Goal: Information Seeking & Learning: Learn about a topic

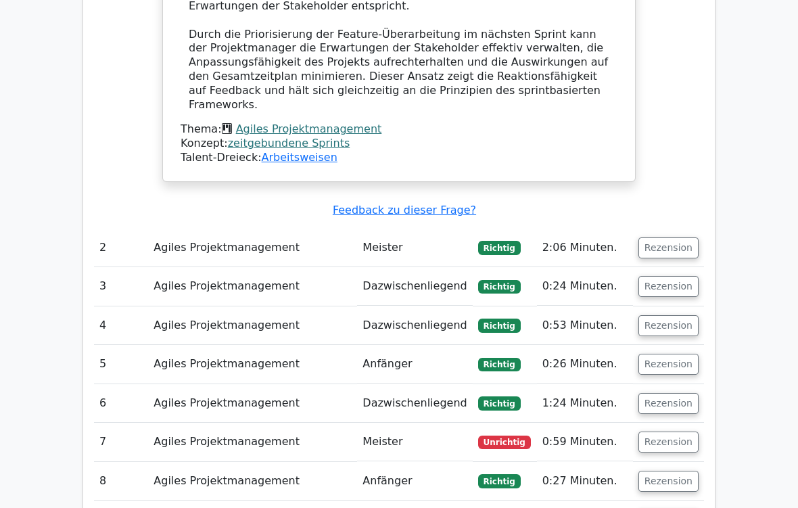
scroll to position [1945, 0]
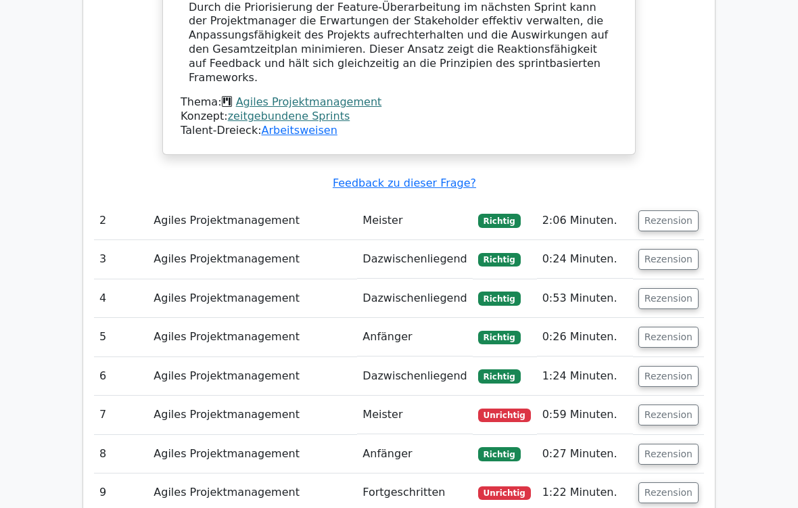
click at [683, 405] on button "Rezension" at bounding box center [669, 415] width 60 height 21
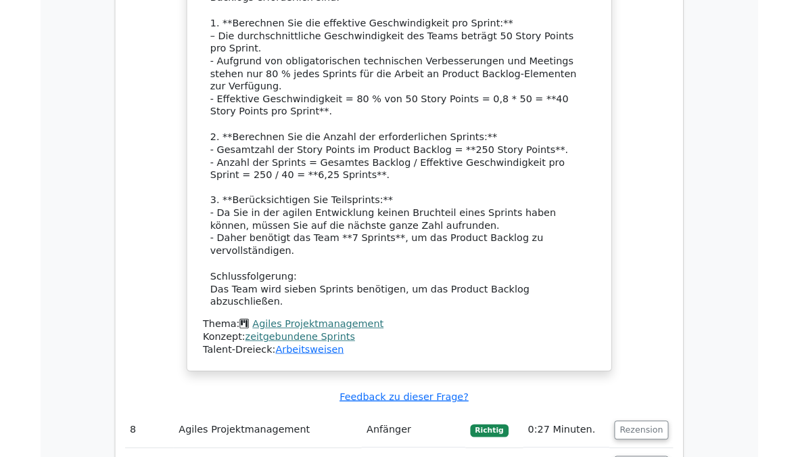
scroll to position [2861, 0]
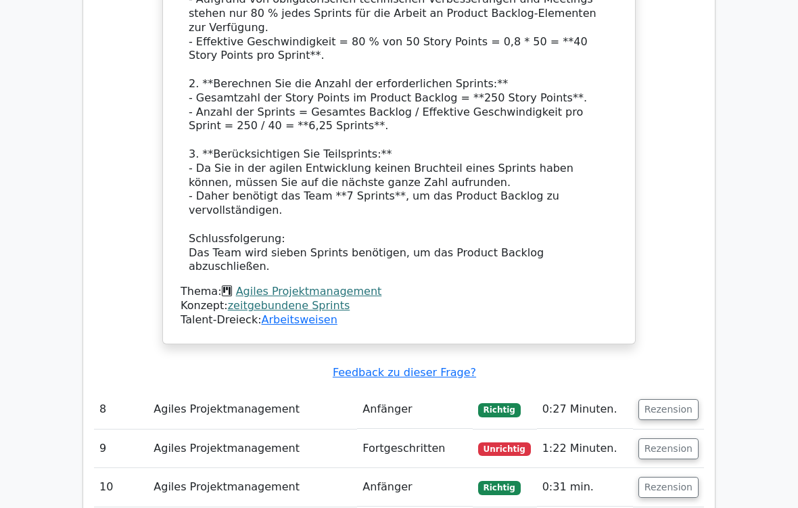
click at [675, 438] on button "Rezension" at bounding box center [669, 448] width 60 height 21
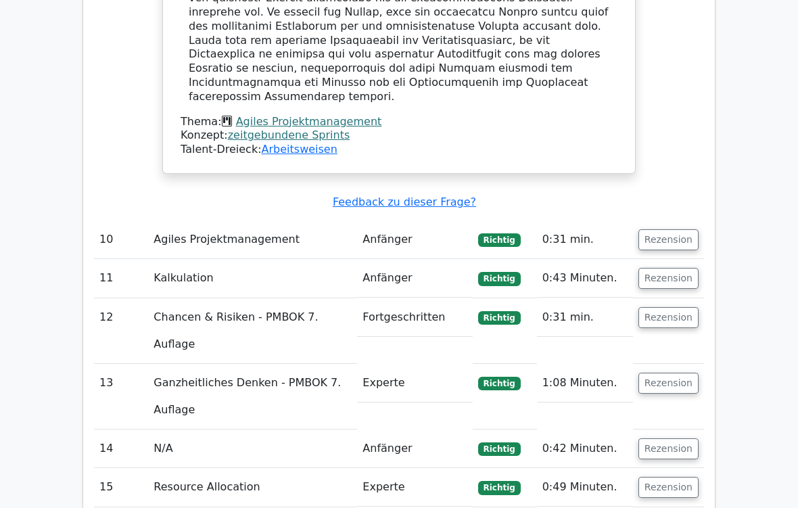
scroll to position [4123, 0]
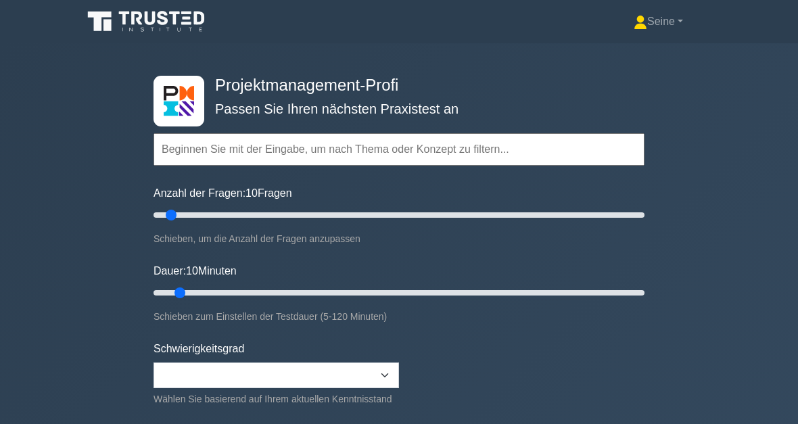
click at [212, 155] on input "text" at bounding box center [399, 149] width 491 height 32
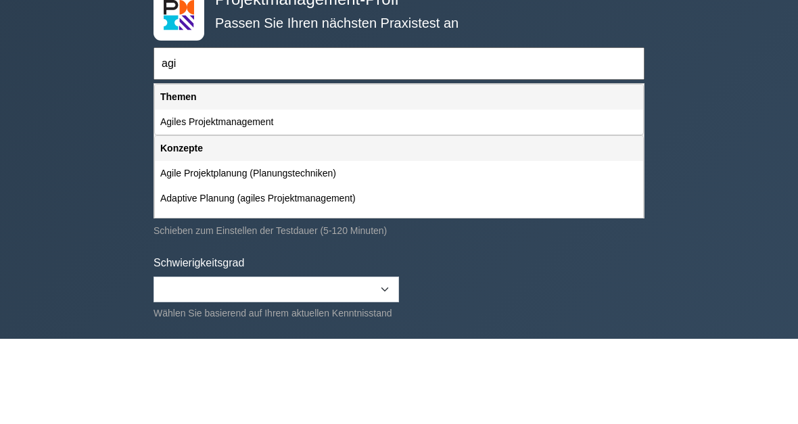
click at [290, 196] on div "Agiles Projektmanagement" at bounding box center [399, 208] width 489 height 25
type input "Agiles Projektmanagement"
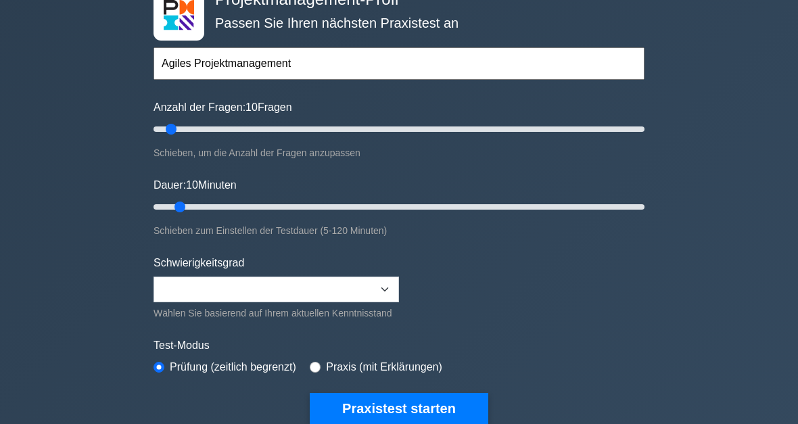
type input "20"
click at [194, 134] on input "Anzahl der Fragen: 10 Fragen" at bounding box center [399, 130] width 491 height 16
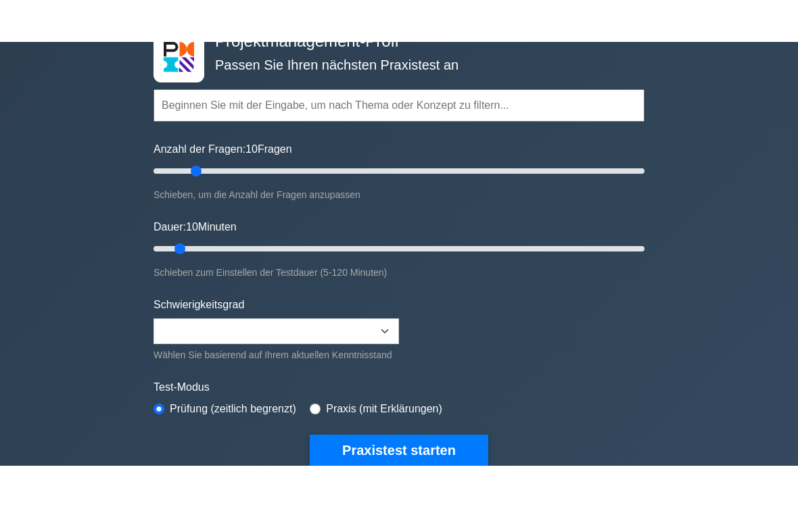
scroll to position [86, 0]
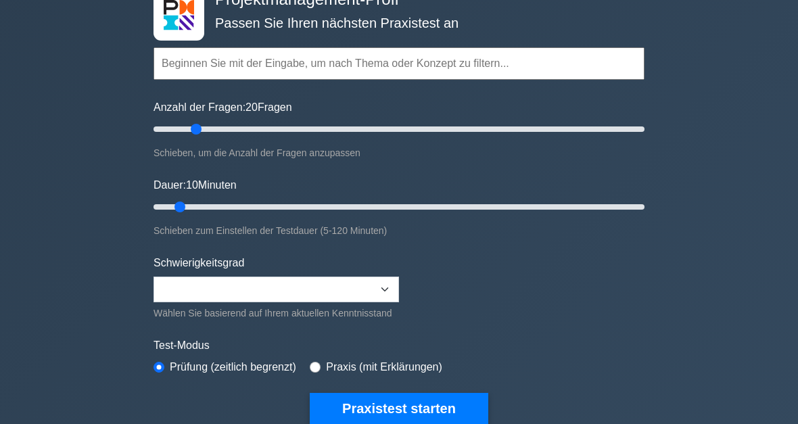
type input "25"
click at [234, 200] on input "Dauer: 10 Minuten" at bounding box center [399, 207] width 491 height 16
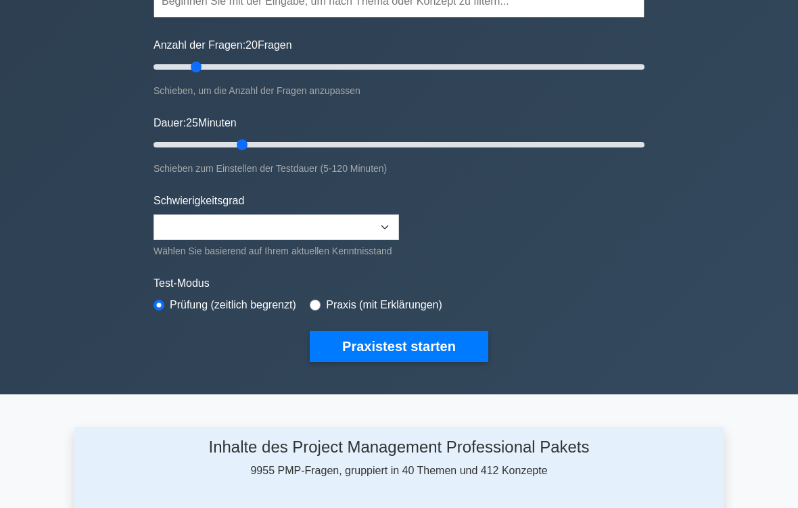
scroll to position [152, 0]
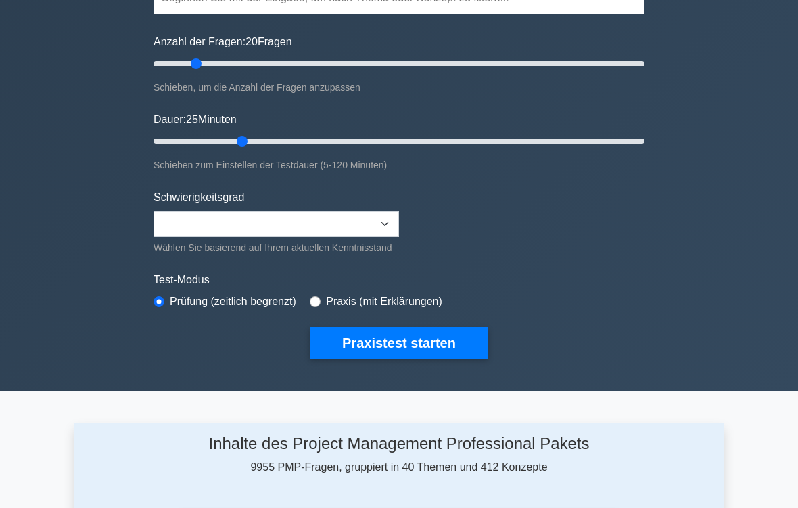
click at [415, 359] on button "Praxistest starten" at bounding box center [399, 342] width 179 height 31
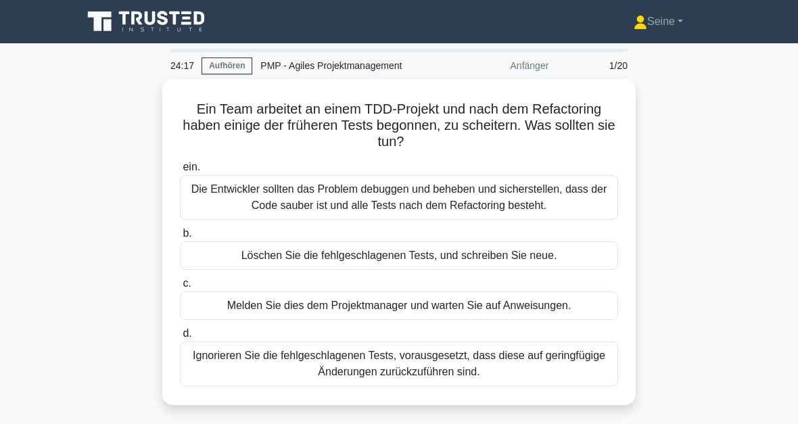
click at [416, 206] on div "Die Entwickler sollten das Problem debuggen und beheben und sicherstellen, dass…" at bounding box center [399, 197] width 438 height 45
click at [180, 172] on input "ein. Die Entwickler sollten das Problem debuggen und beheben und sicherstellen,…" at bounding box center [180, 167] width 0 height 9
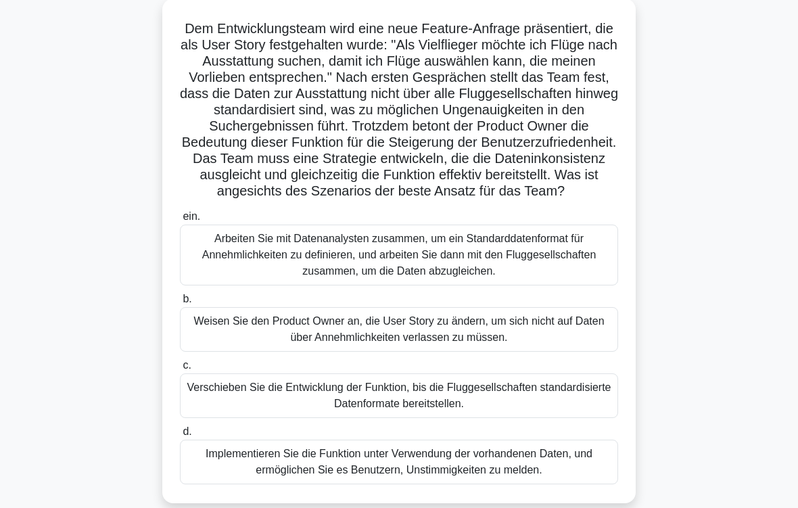
scroll to position [118, 0]
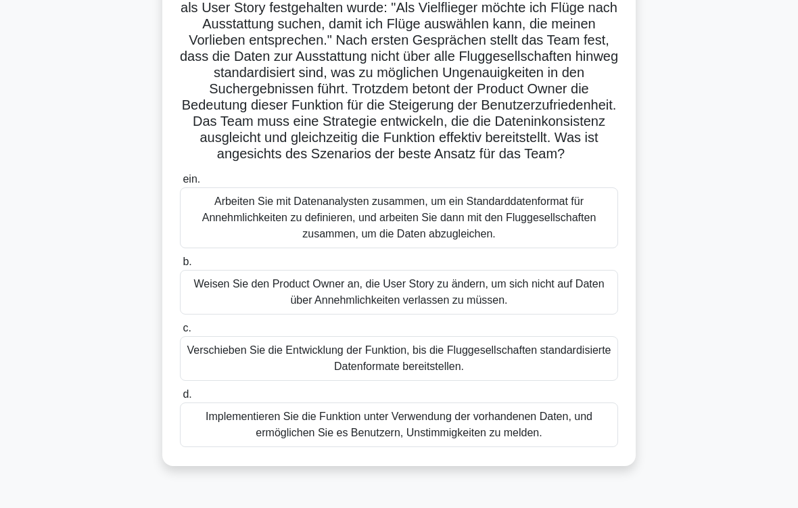
click at [516, 248] on div "Arbeiten Sie mit Datenanalysten zusammen, um ein Standarddatenformat für Annehm…" at bounding box center [399, 217] width 438 height 61
click at [180, 184] on input "ein. Arbeiten Sie mit Datenanalysten zusammen, um ein Standarddatenformat für A…" at bounding box center [180, 179] width 0 height 9
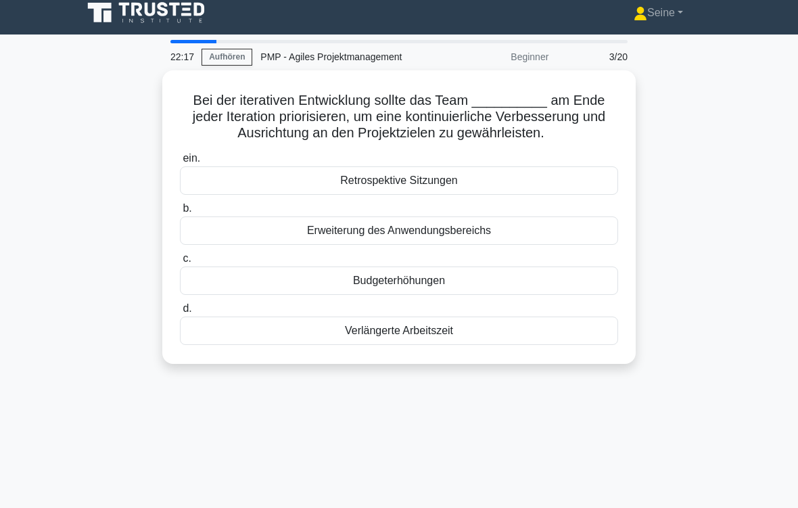
scroll to position [0, 0]
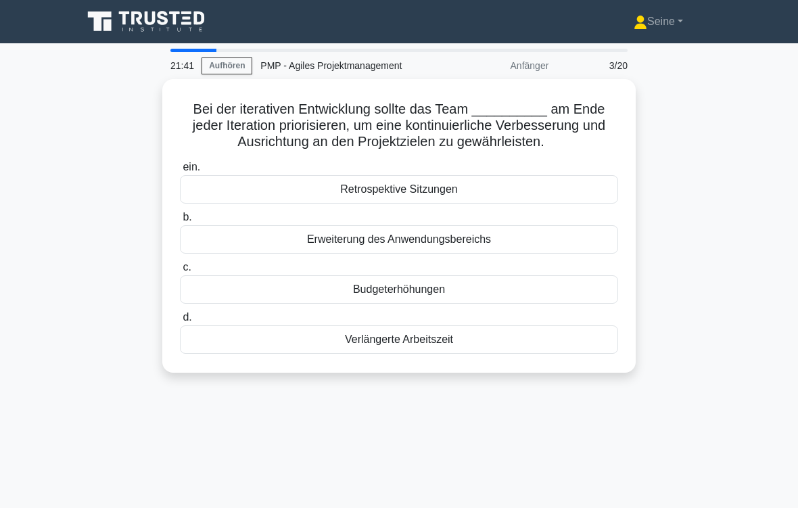
click at [451, 204] on div "Retrospektive Sitzungen" at bounding box center [399, 189] width 438 height 28
click at [180, 172] on input "ein. Retrospektive Sitzungen" at bounding box center [180, 167] width 0 height 9
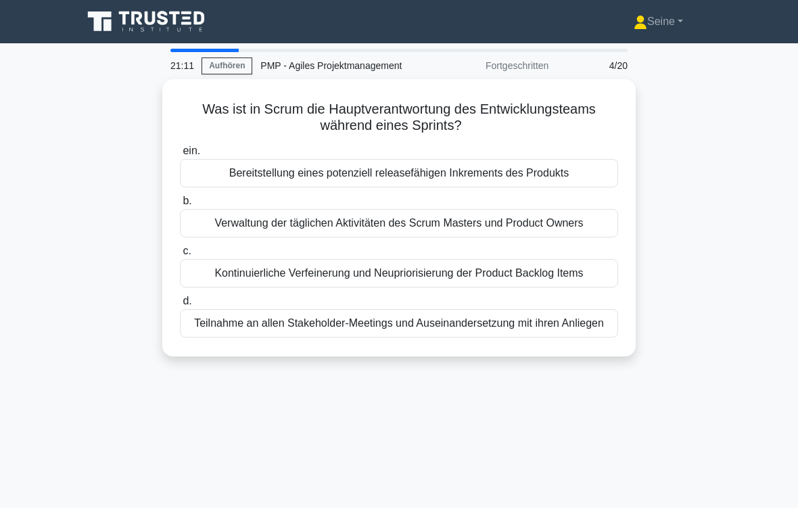
click at [573, 169] on div "Bereitstellung eines potenziell releasefähigen Inkrements des Produkts" at bounding box center [399, 173] width 438 height 28
click at [180, 156] on input "ein. Bereitstellung eines potenziell releasefähigen Inkrements des Produkts" at bounding box center [180, 151] width 0 height 9
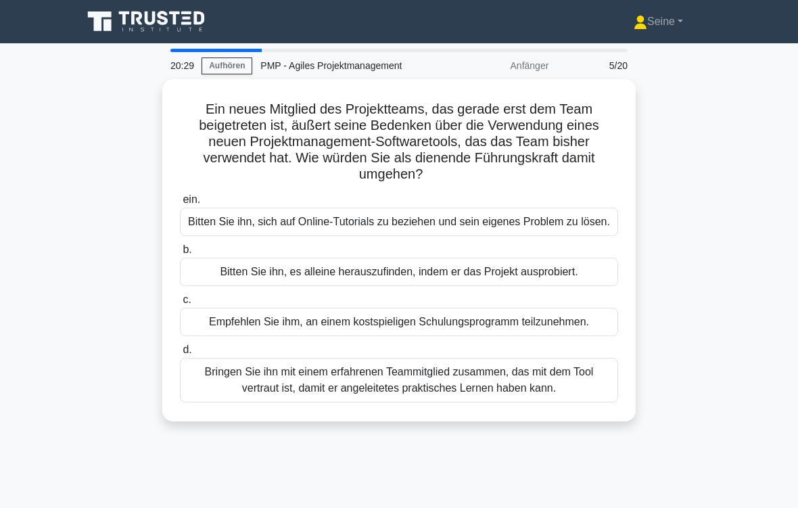
click at [451, 403] on div "Bringen Sie ihn mit einem erfahrenen Teammitglied zusammen, das mit dem Tool ve…" at bounding box center [399, 380] width 438 height 45
click at [180, 355] on input "d. Bringen Sie ihn mit einem erfahrenen Teammitglied zusammen, das mit dem Tool…" at bounding box center [180, 350] width 0 height 9
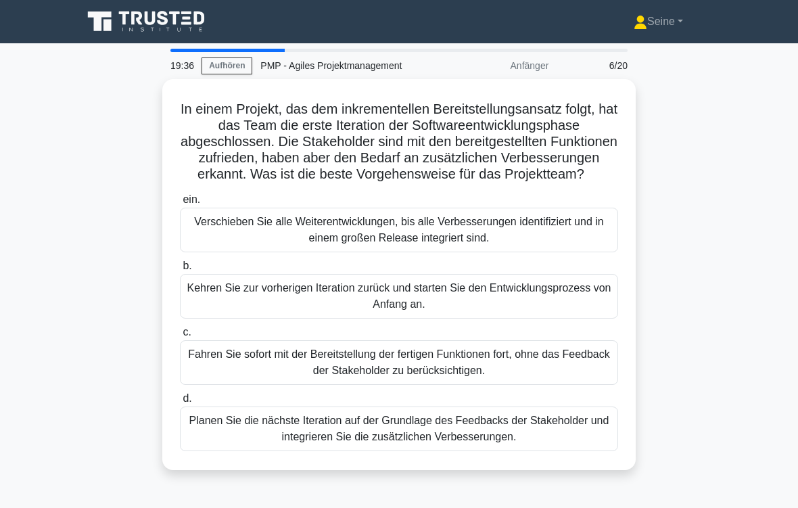
click at [418, 424] on div "Planen Sie die nächste Iteration auf der Grundlage des Feedbacks der Stakeholde…" at bounding box center [399, 429] width 438 height 45
click at [180, 403] on input "d. Planen Sie die nächste Iteration auf der Grundlage des Feedbacks der Stakeho…" at bounding box center [180, 398] width 0 height 9
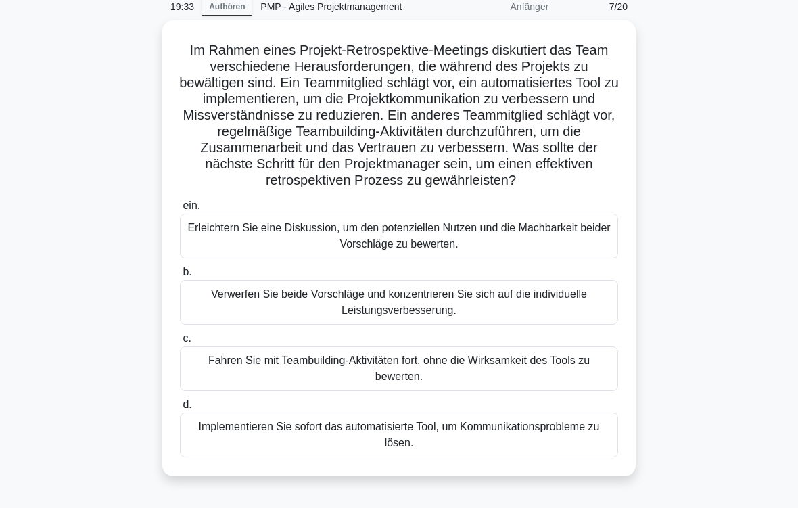
scroll to position [59, 0]
click at [428, 258] on div "Erleichtern Sie eine Diskussion, um den potenziellen Nutzen und die Machbarkeit…" at bounding box center [399, 236] width 438 height 45
click at [180, 210] on input "ein. Erleichtern Sie eine Diskussion, um den potenziellen Nutzen und die Machba…" at bounding box center [180, 206] width 0 height 9
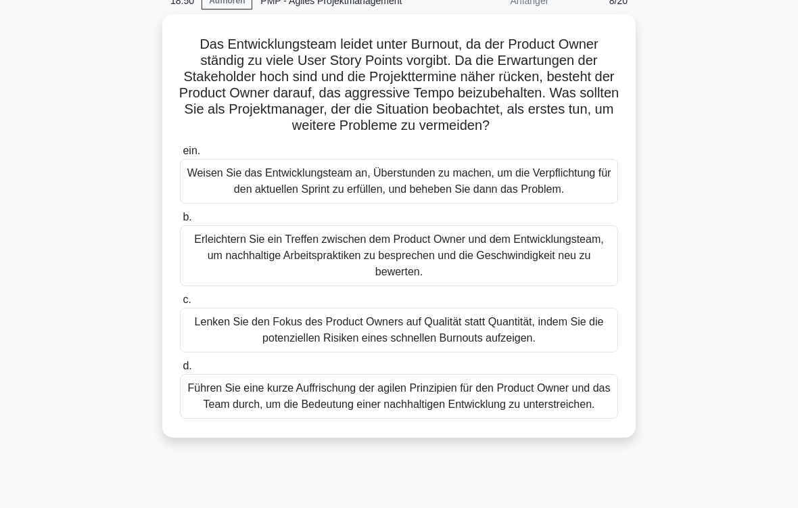
scroll to position [65, 0]
click at [483, 286] on div "Erleichtern Sie ein Treffen zwischen dem Product Owner und dem Entwicklungsteam…" at bounding box center [399, 255] width 438 height 61
click at [180, 222] on input "b. Erleichtern Sie ein Treffen zwischen dem Product Owner und dem Entwicklungst…" at bounding box center [180, 217] width 0 height 9
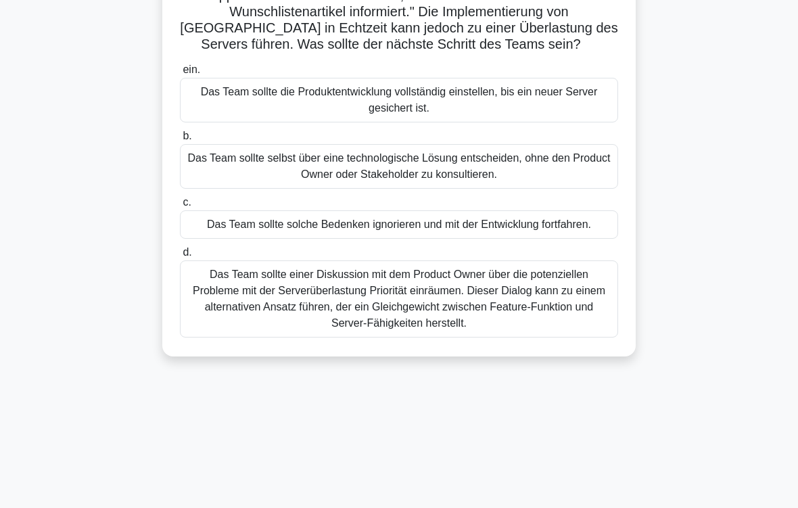
scroll to position [130, 0]
click at [509, 335] on div "Das Team sollte einer Diskussion mit dem Product Owner über die potenziellen Pr…" at bounding box center [399, 298] width 438 height 77
click at [180, 257] on input "d. Das Team sollte einer Diskussion mit dem Product Owner über die potenziellen…" at bounding box center [180, 252] width 0 height 9
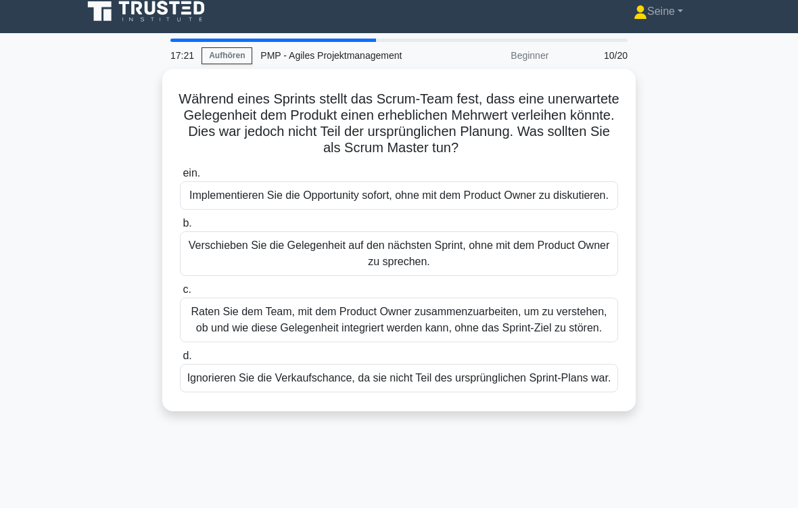
scroll to position [0, 0]
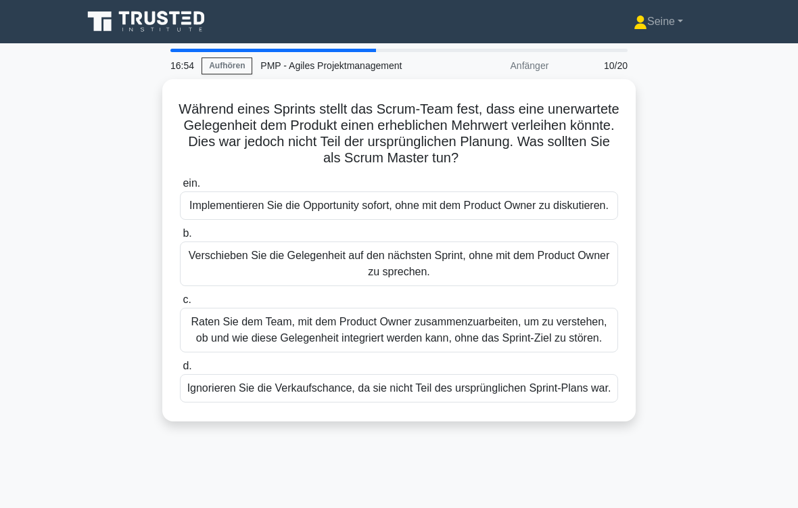
click at [461, 353] on div "Raten Sie dem Team, mit dem Product Owner zusammenzuarbeiten, um zu verstehen, …" at bounding box center [399, 330] width 438 height 45
click at [180, 304] on input "c. Raten Sie dem Team, mit dem Product Owner zusammenzuarbeiten, um zu verstehe…" at bounding box center [180, 300] width 0 height 9
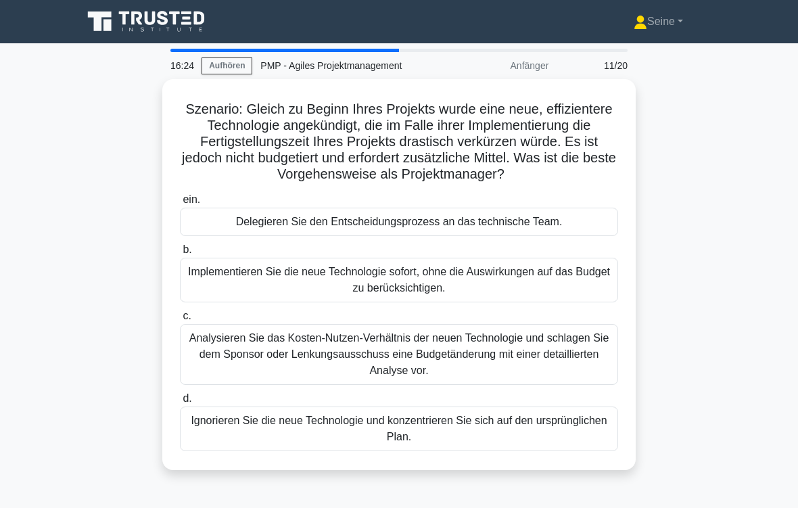
click at [457, 370] on div "Analysieren Sie das Kosten-Nutzen-Verhältnis der neuen Technologie und schlagen…" at bounding box center [399, 354] width 438 height 61
click at [180, 321] on input "c. Analysieren Sie das Kosten-Nutzen-Verhältnis der neuen Technologie und schla…" at bounding box center [180, 316] width 0 height 9
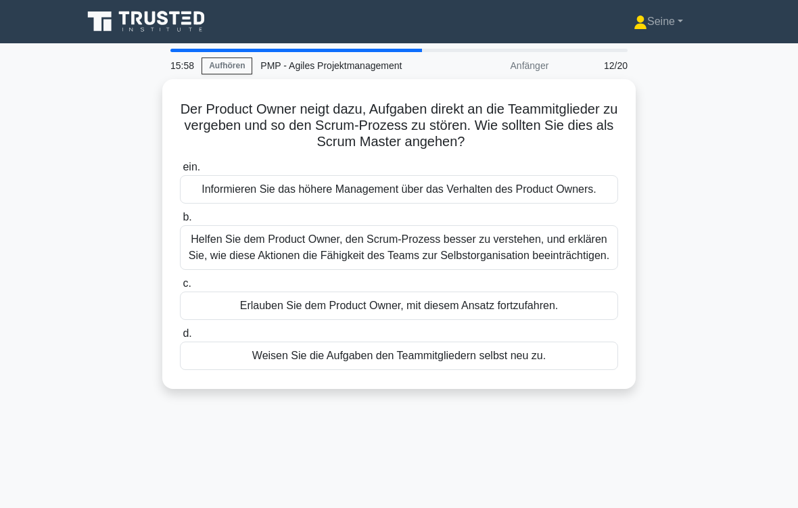
click at [443, 270] on div "Helfen Sie dem Product Owner, den Scrum-Prozess besser zu verstehen, und erklär…" at bounding box center [399, 247] width 438 height 45
click at [180, 222] on input "b. Helfen Sie dem Product Owner, den Scrum-Prozess besser zu verstehen, und erk…" at bounding box center [180, 217] width 0 height 9
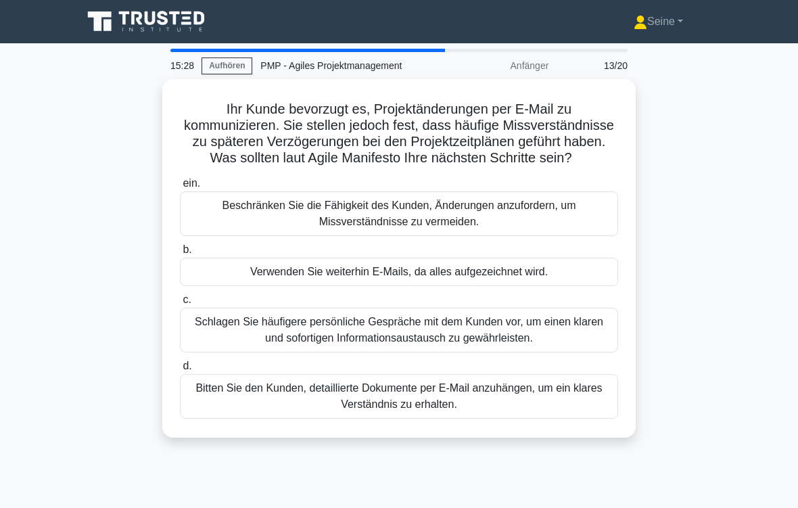
click at [452, 346] on div "Schlagen Sie häufigere persönliche Gespräche mit dem Kunden vor, um einen klare…" at bounding box center [399, 330] width 438 height 45
click at [180, 304] on input "c. Schlagen Sie häufigere persönliche Gespräche mit dem Kunden vor, um einen kl…" at bounding box center [180, 300] width 0 height 9
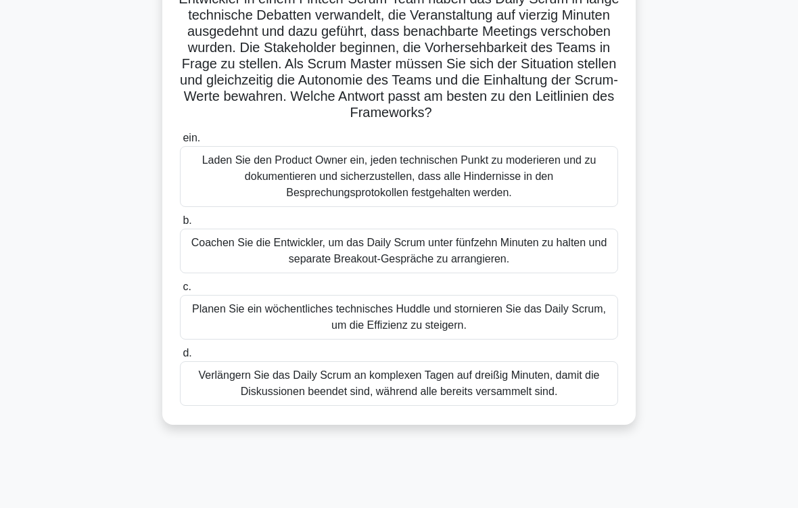
scroll to position [110, 0]
click at [497, 271] on div "Coachen Sie die Entwickler, um das Daily Scrum unter fünfzehn Minuten zu halten…" at bounding box center [399, 251] width 438 height 45
click at [180, 225] on input "b. Coachen Sie die Entwickler, um das Daily Scrum unter fünfzehn Minuten zu hal…" at bounding box center [180, 221] width 0 height 9
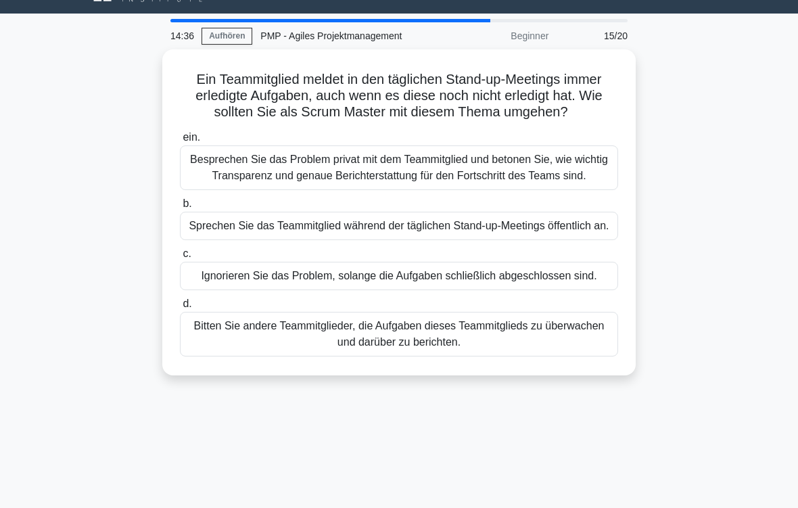
scroll to position [0, 0]
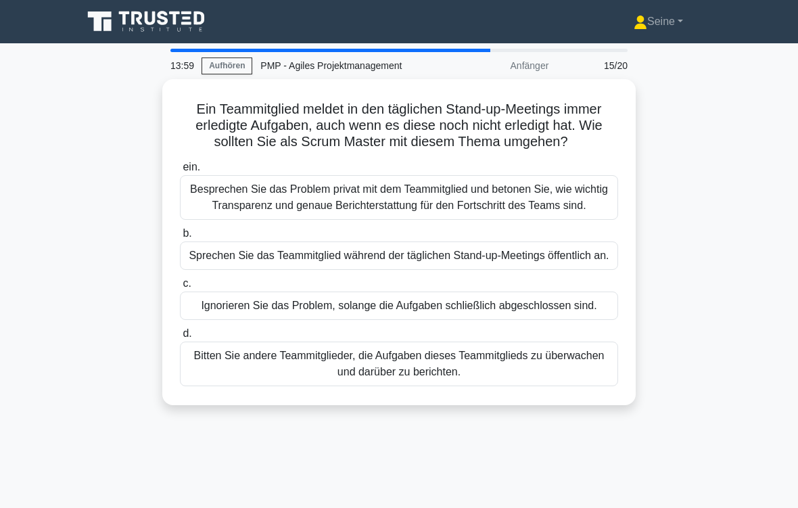
click at [415, 215] on div "Besprechen Sie das Problem privat mit dem Teammitglied und betonen Sie, wie wic…" at bounding box center [399, 197] width 438 height 45
click at [180, 172] on input "ein. Besprechen Sie das Problem privat mit dem Teammitglied und betonen Sie, wi…" at bounding box center [180, 167] width 0 height 9
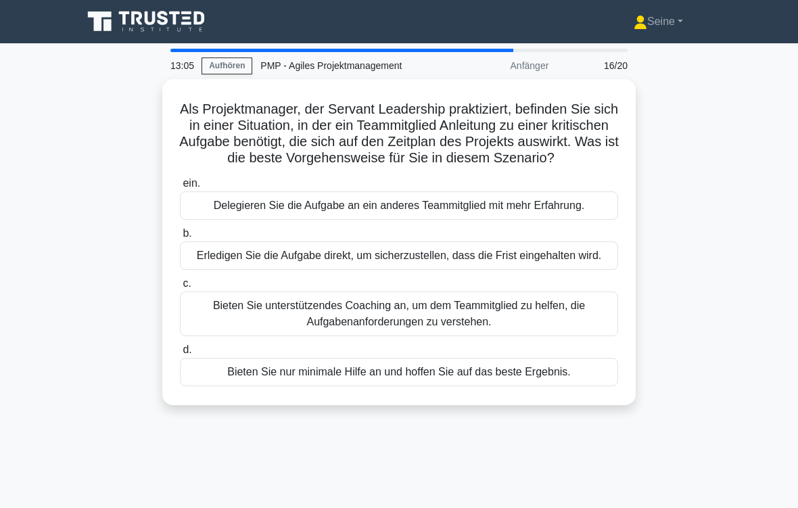
click at [572, 336] on div "Bieten Sie unterstützendes Coaching an, um dem Teammitglied zu helfen, die Aufg…" at bounding box center [399, 314] width 438 height 45
click at [180, 288] on input "c. Bieten Sie unterstützendes Coaching an, um dem Teammitglied zu helfen, die A…" at bounding box center [180, 283] width 0 height 9
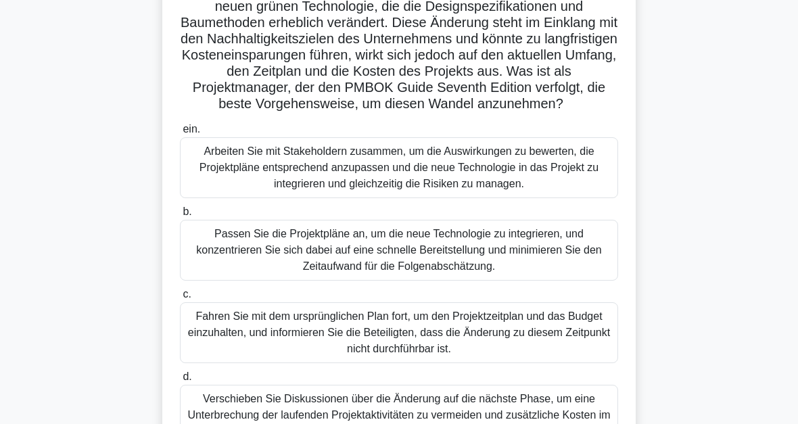
scroll to position [135, 0]
click at [551, 198] on div "Arbeiten Sie mit Stakeholdern zusammen, um die Auswirkungen zu bewerten, die Pr…" at bounding box center [399, 167] width 438 height 61
click at [180, 134] on input "ein. Arbeiten Sie mit Stakeholdern zusammen, um die Auswirkungen zu bewerten, d…" at bounding box center [180, 129] width 0 height 9
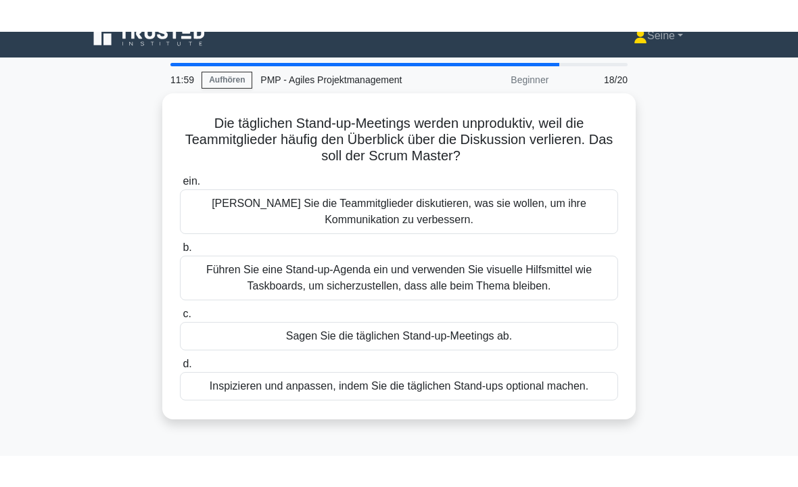
scroll to position [0, 0]
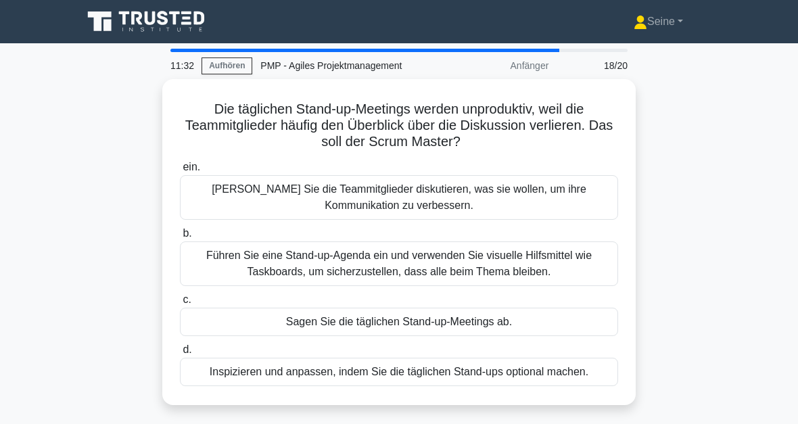
click at [411, 258] on div "Führen Sie eine Stand-up-Agenda ein und verwenden Sie visuelle Hilfsmittel wie …" at bounding box center [399, 264] width 438 height 45
click at [180, 238] on input "b. Führen Sie eine Stand-up-Agenda ein und verwenden Sie visuelle Hilfsmittel w…" at bounding box center [180, 233] width 0 height 9
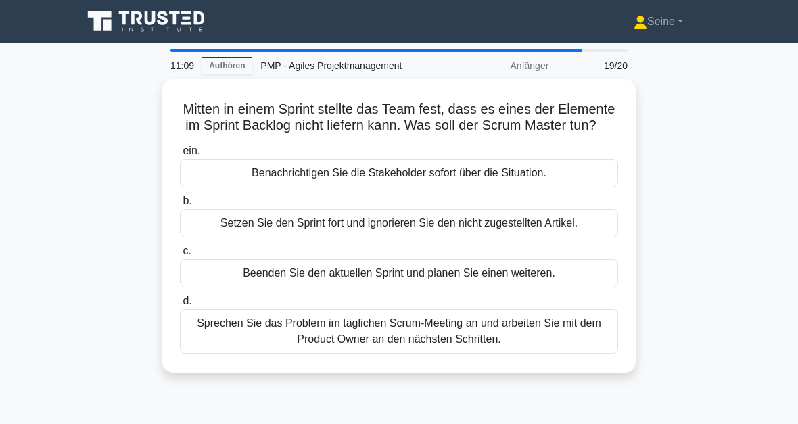
click at [413, 348] on div "Sprechen Sie das Problem im täglichen Scrum-Meeting an und arbeiten Sie mit dem…" at bounding box center [399, 331] width 438 height 45
click at [180, 306] on input "d. Sprechen Sie das Problem im täglichen Scrum-Meeting an und arbeiten Sie mit …" at bounding box center [180, 301] width 0 height 9
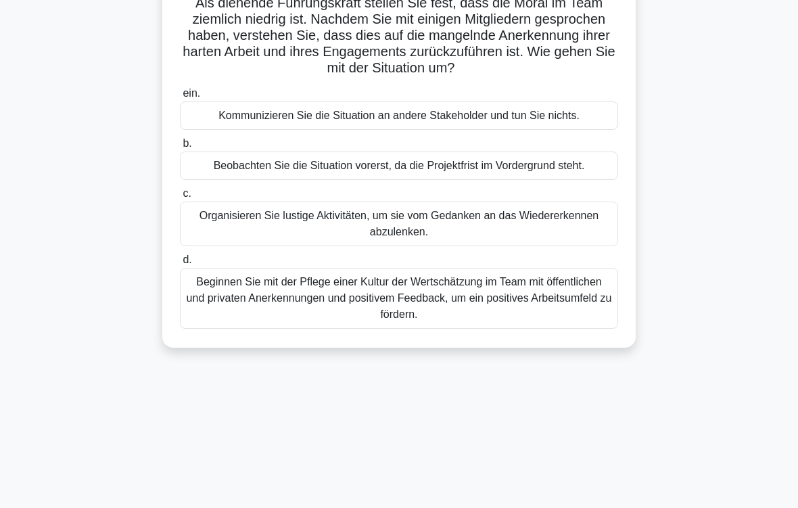
scroll to position [106, 0]
click at [426, 311] on div "Beginnen Sie mit der Pflege einer Kultur der Wertschätzung im Team mit öffentli…" at bounding box center [399, 298] width 438 height 61
click at [180, 265] on input "d. Beginnen Sie mit der Pflege einer Kultur der Wertschätzung im Team mit öffen…" at bounding box center [180, 260] width 0 height 9
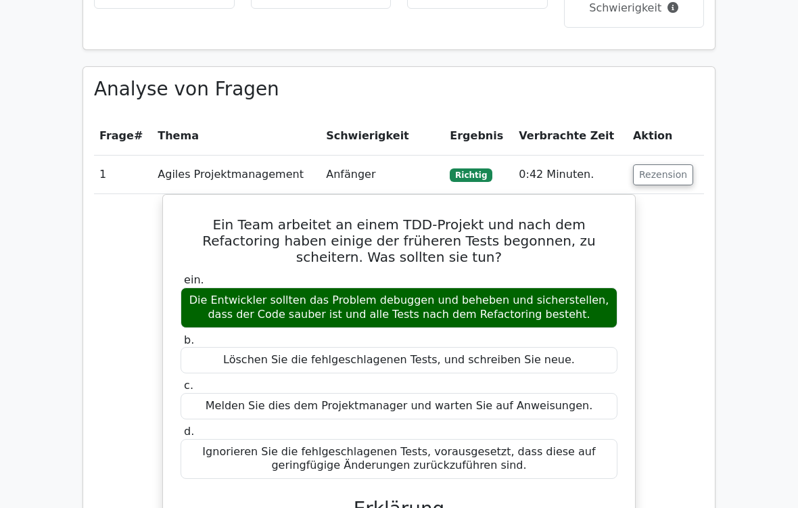
scroll to position [558, 0]
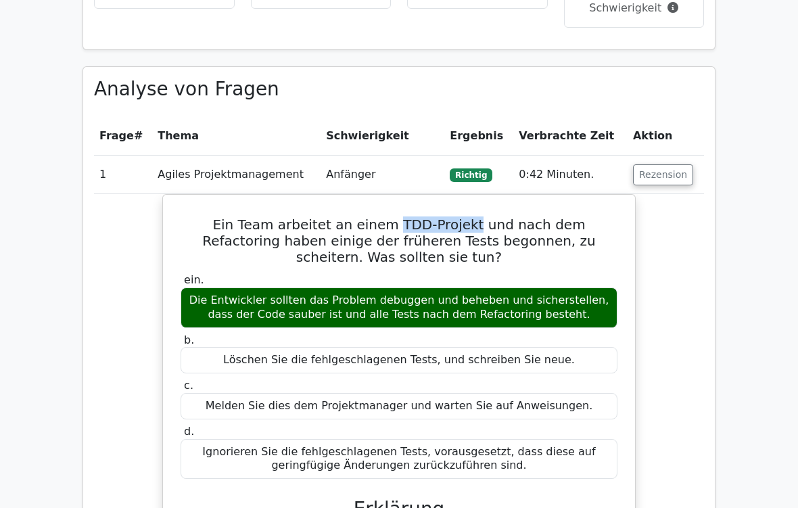
copy h5 "TDD-Projekt"
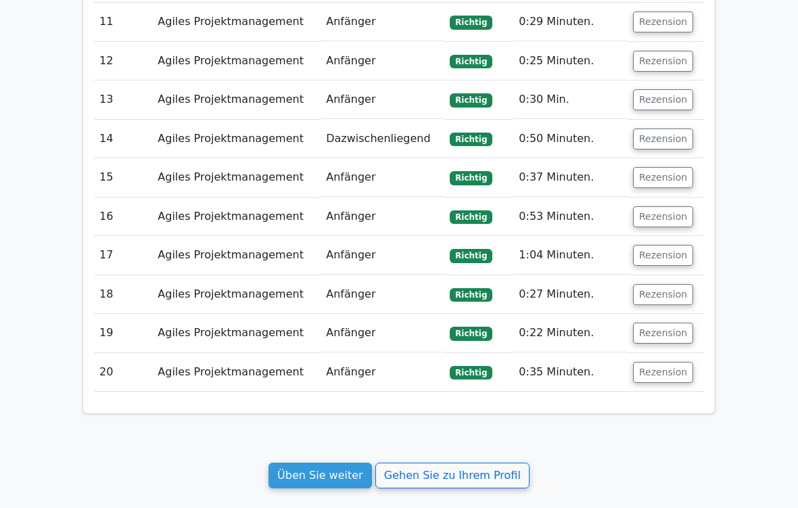
scroll to position [1825, 0]
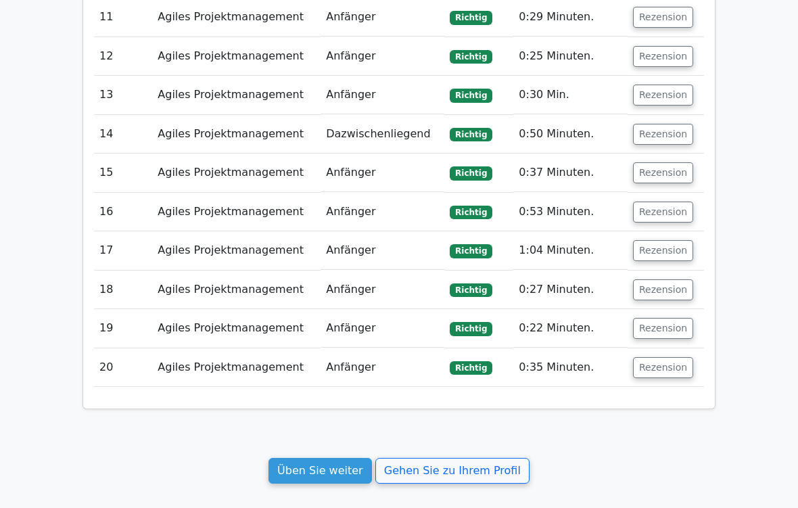
click at [335, 424] on link "Üben Sie weiter" at bounding box center [321, 472] width 104 height 26
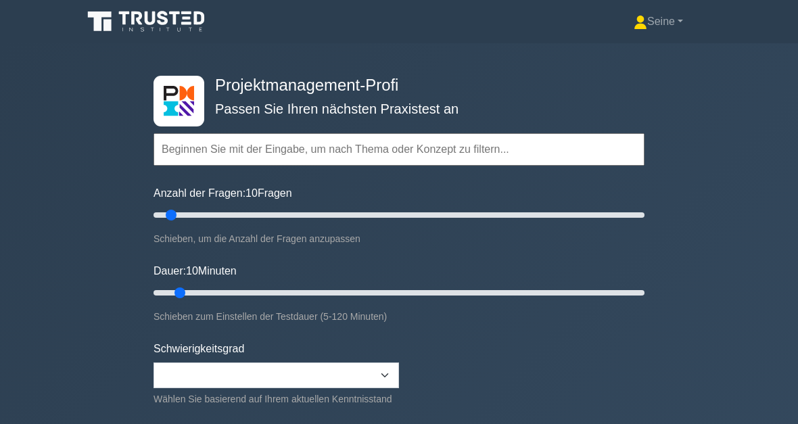
click at [195, 147] on input "text" at bounding box center [399, 149] width 491 height 32
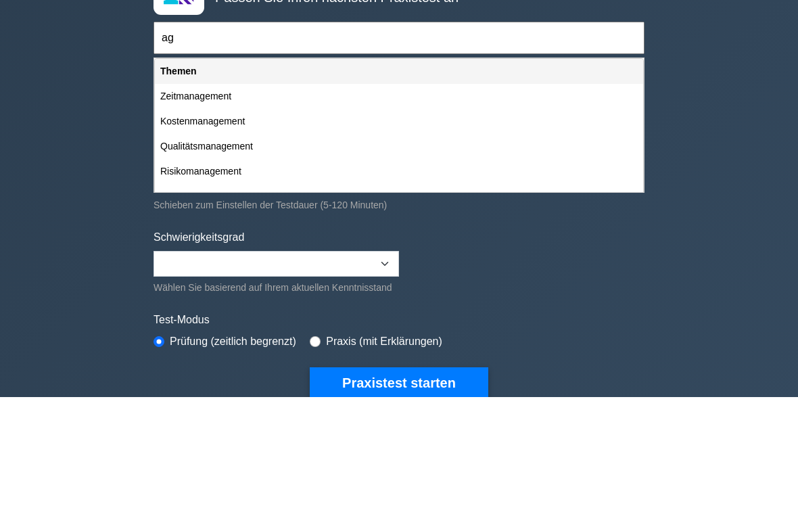
type input "a"
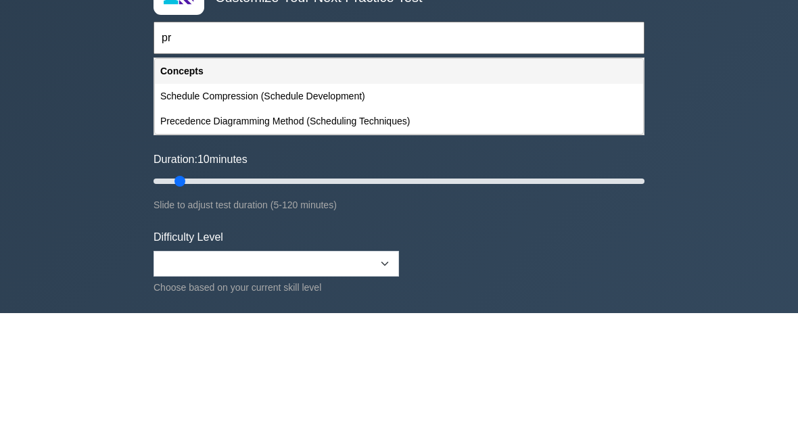
type input "p"
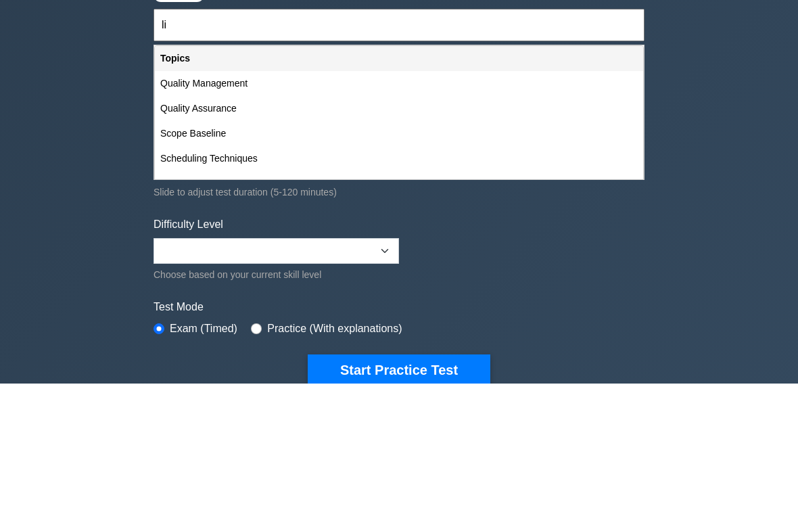
type input "li"
click at [726, 129] on div "Project Management Professional Customize Your Next Practice Test li Topics Sco…" at bounding box center [399, 292] width 798 height 499
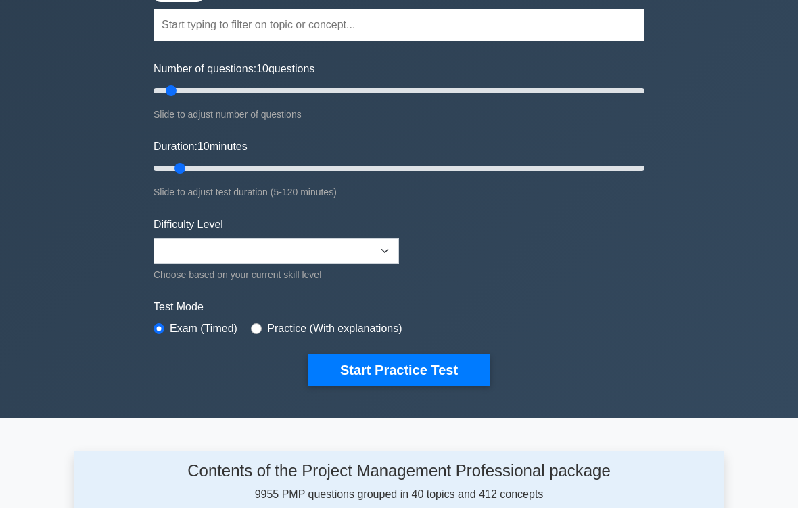
type input "15"
click at [187, 93] on input "Number of questions: 10 questions" at bounding box center [399, 91] width 491 height 16
click at [204, 173] on input "Duration: 10 minutes" at bounding box center [399, 168] width 491 height 16
type input "20"
click at [221, 167] on input "Duration: 10 minutes" at bounding box center [399, 168] width 491 height 16
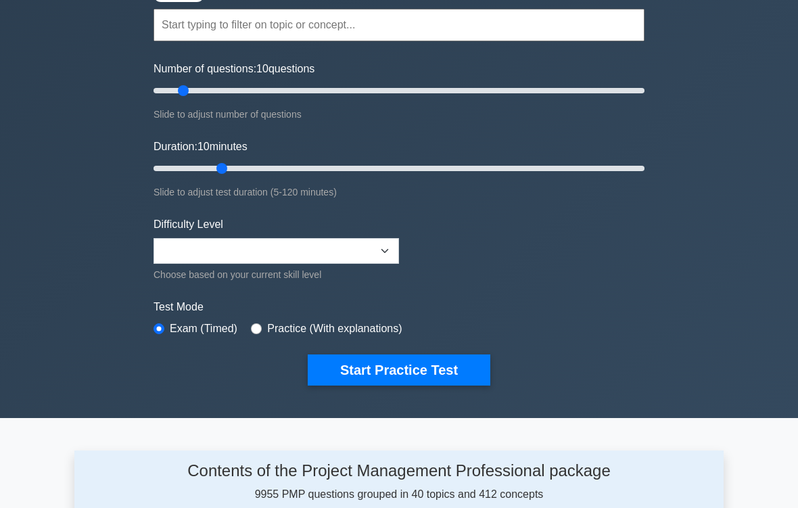
click at [728, 176] on div "Project Management Professional Customize Your Next Practice Test Topics Scope …" at bounding box center [399, 168] width 798 height 499
click at [747, 143] on div "Project Management Professional Customize Your Next Practice Test Topics Scope …" at bounding box center [399, 168] width 798 height 499
click at [742, 172] on div "Project Management Professional Customize Your Next Practice Test Topics Scope …" at bounding box center [399, 168] width 798 height 499
click at [262, 323] on input "radio" at bounding box center [256, 328] width 11 height 11
radio input "true"
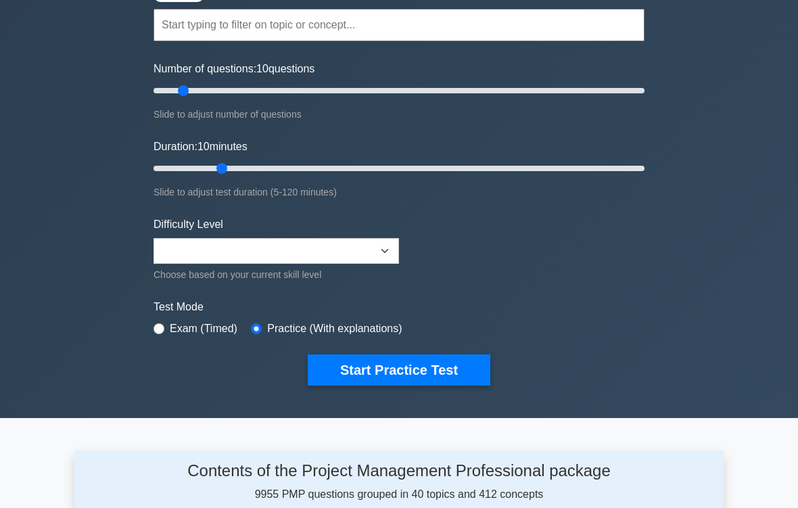
click at [171, 332] on label "Exam (Timed)" at bounding box center [204, 329] width 68 height 16
click at [269, 71] on span "10" at bounding box center [262, 69] width 12 height 12
click at [282, 83] on input "Number of questions: 10 questions" at bounding box center [399, 91] width 491 height 16
type input "50"
click at [273, 95] on input "Number of questions: 10 questions" at bounding box center [399, 91] width 491 height 16
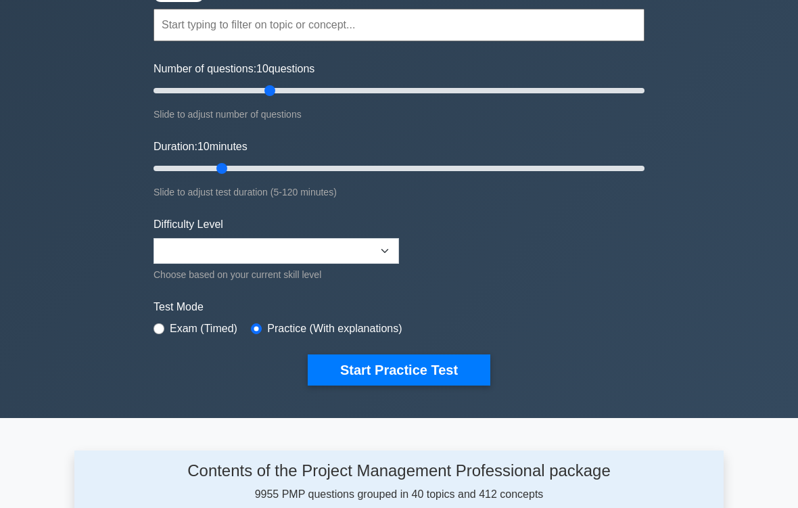
click at [256, 118] on div "Slide to adjust number of questions" at bounding box center [399, 114] width 491 height 16
click at [106, 118] on div "Project Management Professional Customize Your Next Practice Test Topics Scope …" at bounding box center [399, 168] width 798 height 499
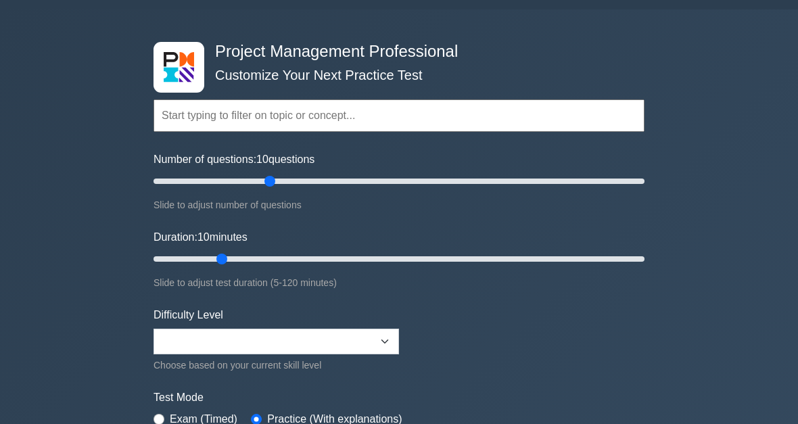
scroll to position [0, 0]
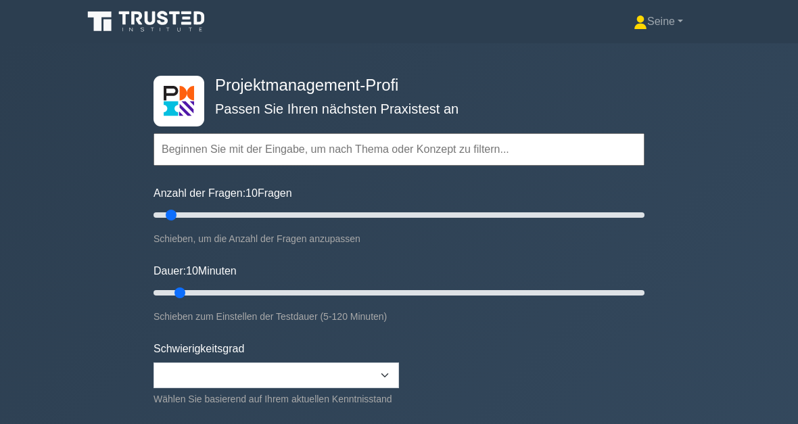
type input "20"
click at [194, 218] on input "Anzahl der Fragen: 10 Fragen" at bounding box center [399, 215] width 491 height 16
click at [228, 285] on input "Dauer: 10 Minuten" at bounding box center [399, 293] width 491 height 16
type input "25"
click at [252, 285] on input "Dauer: 20 Minuten" at bounding box center [399, 293] width 491 height 16
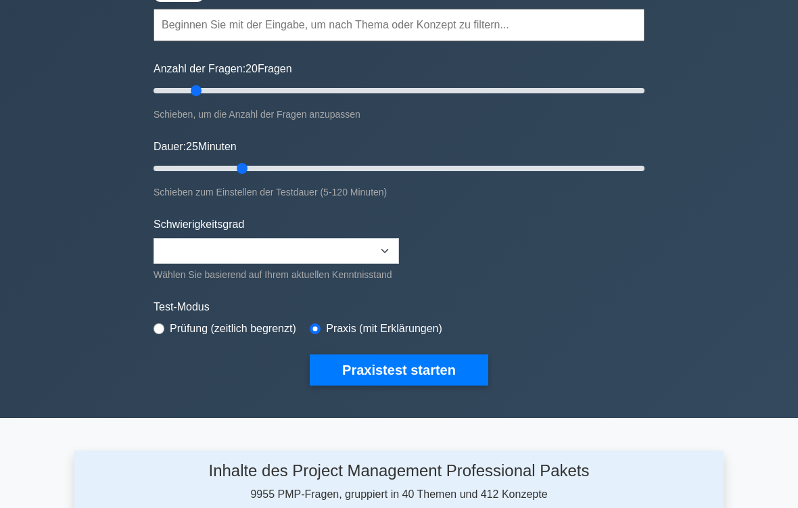
scroll to position [180, 0]
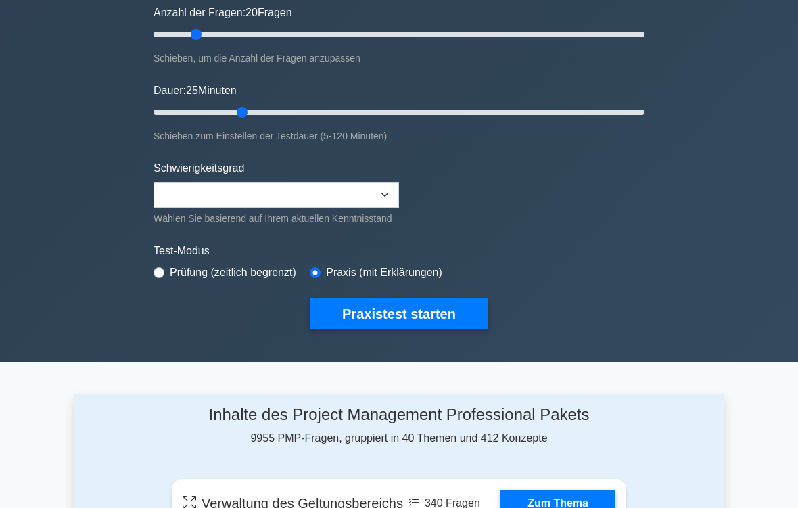
click at [426, 330] on button "Praxistest starten" at bounding box center [399, 314] width 179 height 31
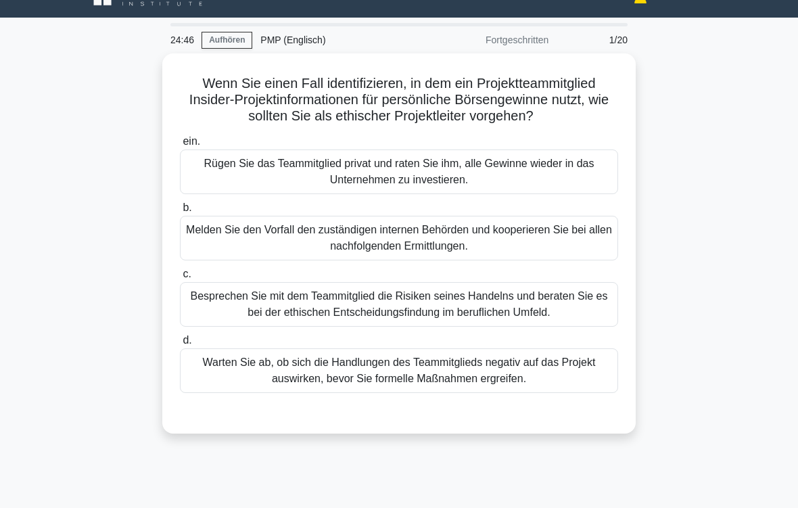
scroll to position [26, 0]
click at [451, 260] on div "Melden Sie den Vorfall den zuständigen internen Behörden und kooperieren Sie be…" at bounding box center [399, 238] width 438 height 45
click at [180, 212] on input "b. Melden Sie den Vorfall den zuständigen internen Behörden und kooperieren Sie…" at bounding box center [180, 208] width 0 height 9
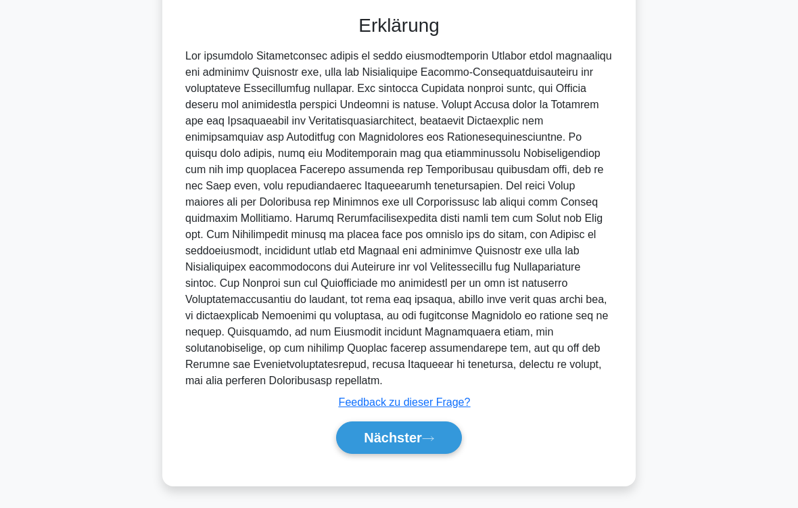
scroll to position [489, 0]
click at [418, 424] on font "Nächster" at bounding box center [393, 437] width 58 height 15
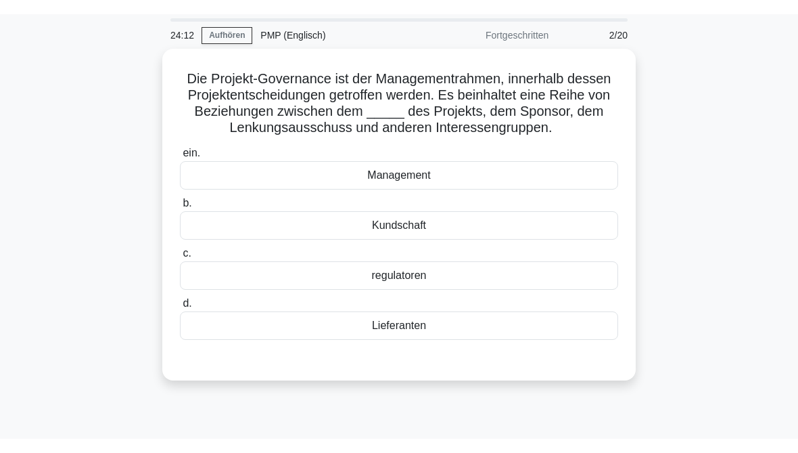
scroll to position [45, 0]
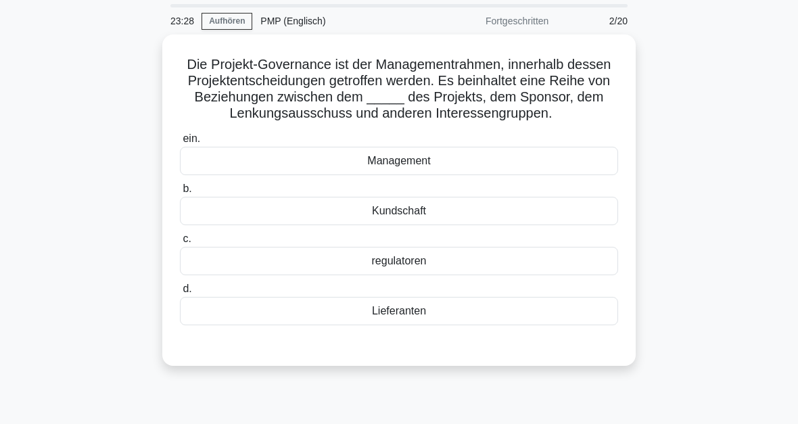
click at [427, 175] on div "Management" at bounding box center [399, 161] width 438 height 28
click at [180, 143] on input "ein. Management" at bounding box center [180, 139] width 0 height 9
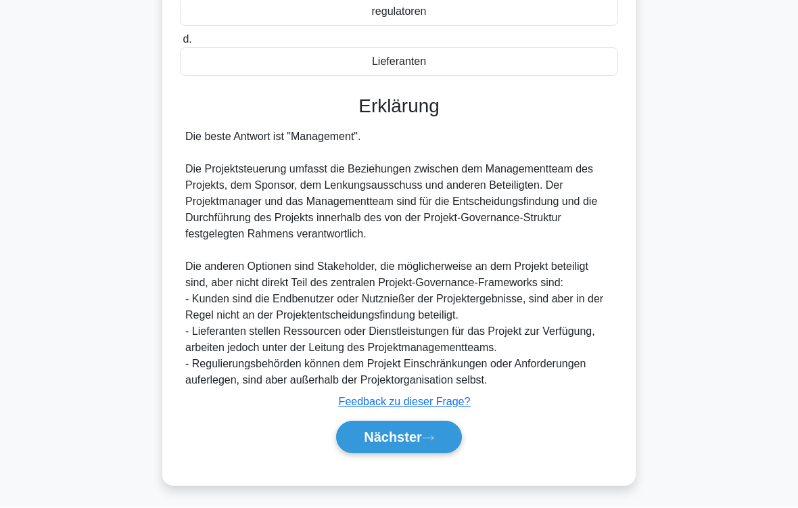
scroll to position [342, 0]
click at [438, 424] on button "Nächster" at bounding box center [399, 438] width 126 height 32
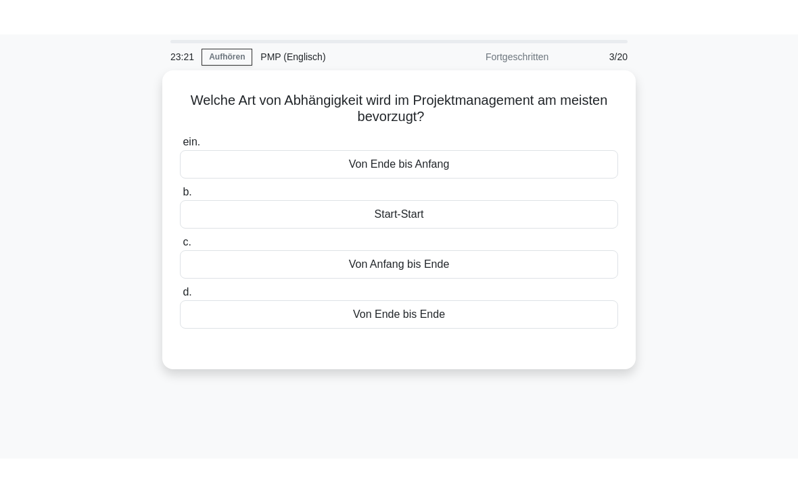
scroll to position [43, 0]
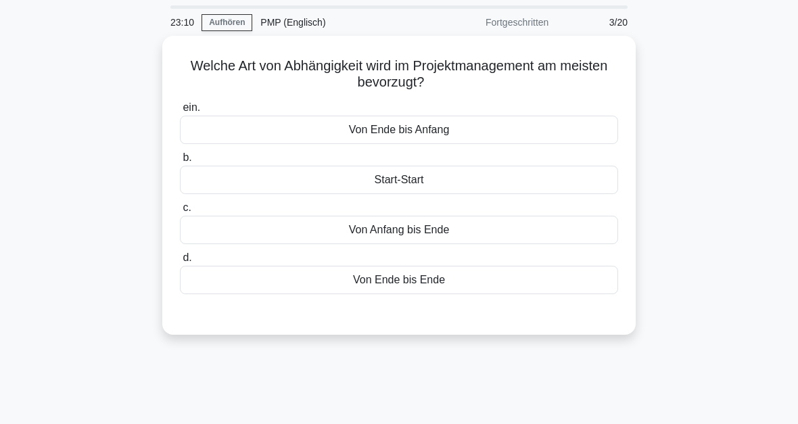
click at [405, 134] on div "Von Ende bis Anfang" at bounding box center [399, 130] width 438 height 28
click at [180, 112] on input "ein. Von Ende bis Anfang" at bounding box center [180, 108] width 0 height 9
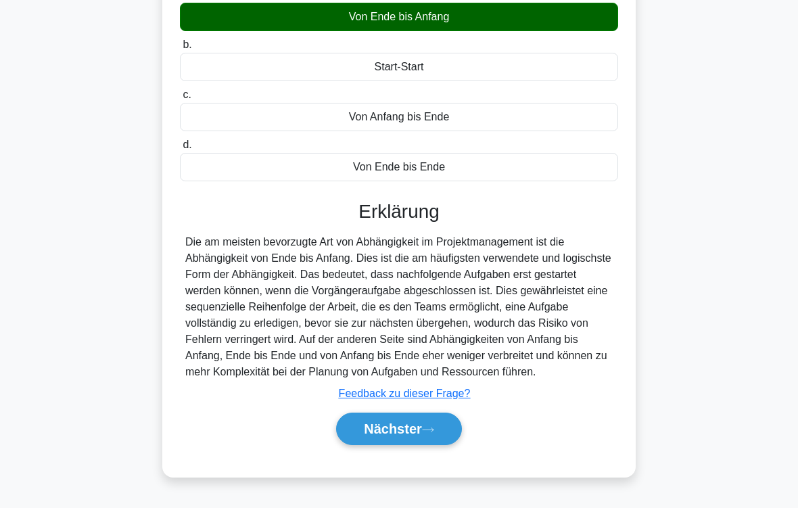
scroll to position [223, 0]
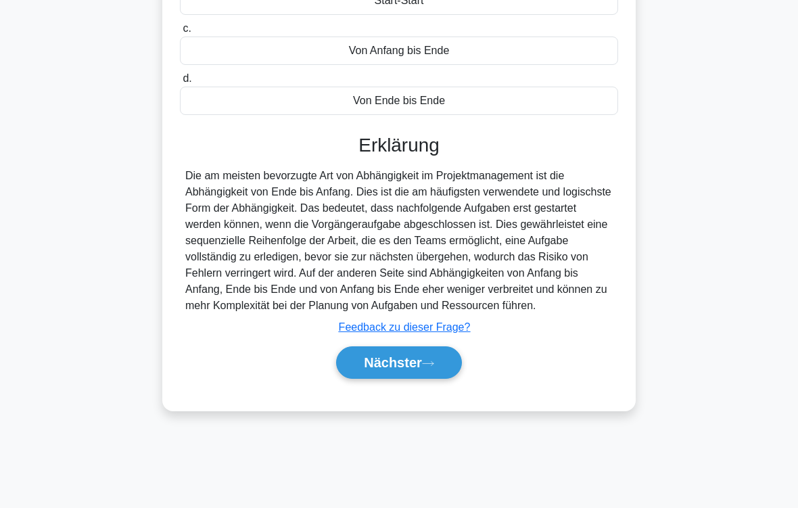
click at [433, 379] on button "Nächster" at bounding box center [399, 362] width 126 height 32
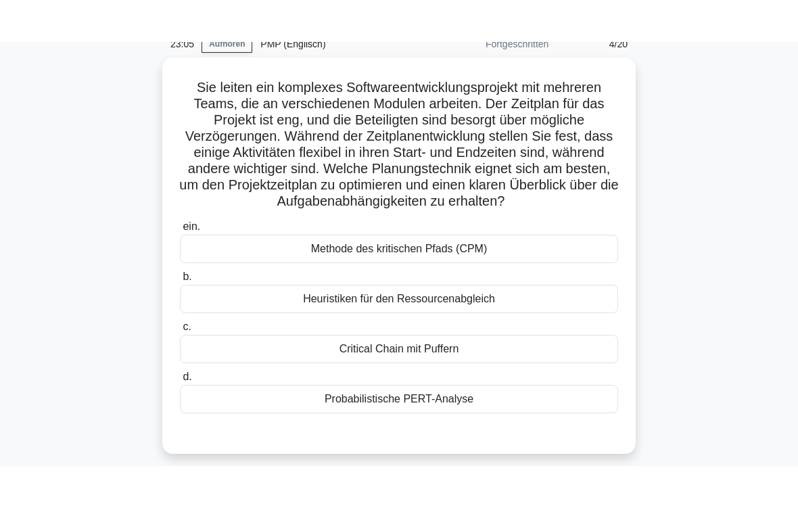
scroll to position [64, 0]
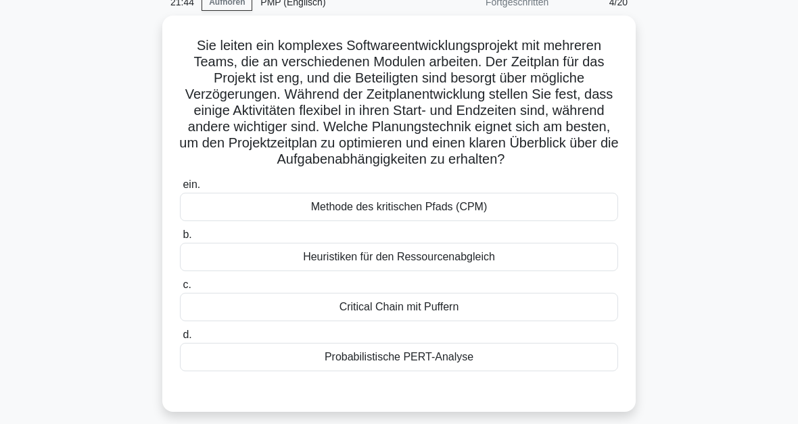
click at [422, 321] on div "Critical Chain mit Puffern" at bounding box center [399, 307] width 438 height 28
click at [180, 290] on input "c. Critical Chain mit Puffern" at bounding box center [180, 285] width 0 height 9
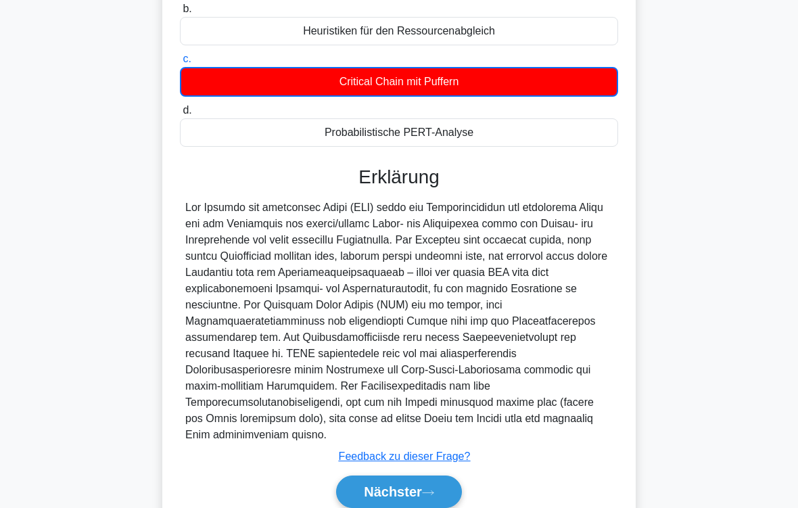
scroll to position [376, 0]
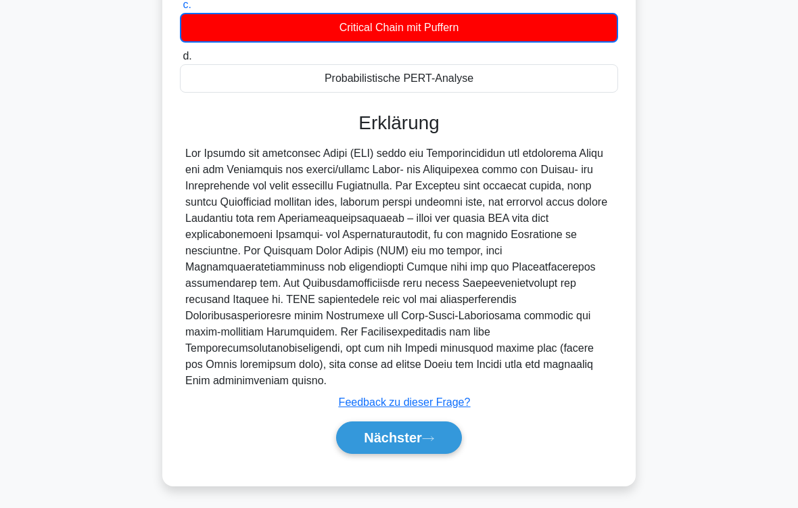
click at [432, 424] on button "Nächster" at bounding box center [399, 438] width 126 height 32
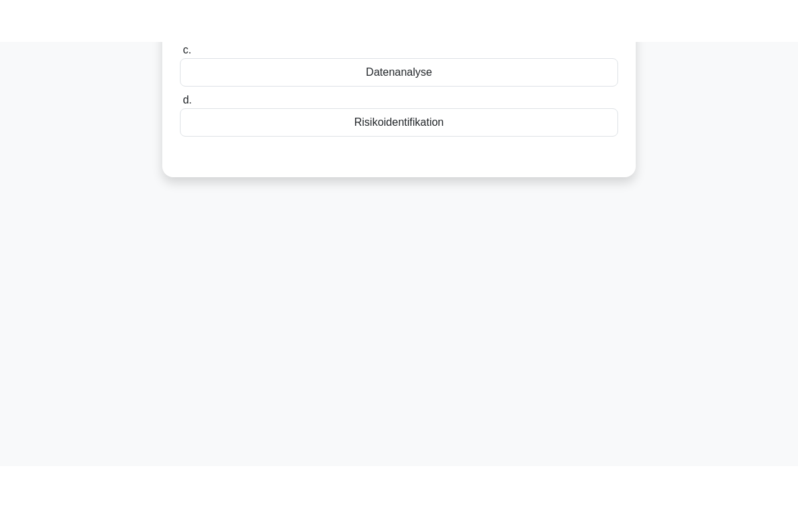
scroll to position [0, 0]
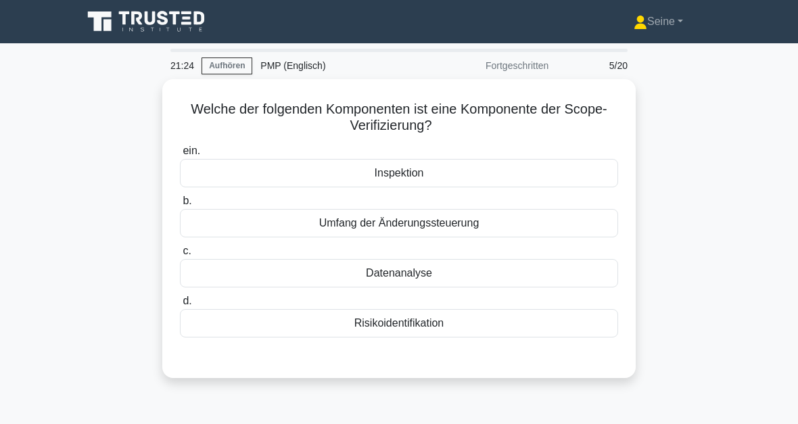
click at [439, 175] on div "Inspektion" at bounding box center [399, 173] width 438 height 28
click at [180, 156] on input "ein. Inspektion" at bounding box center [180, 151] width 0 height 9
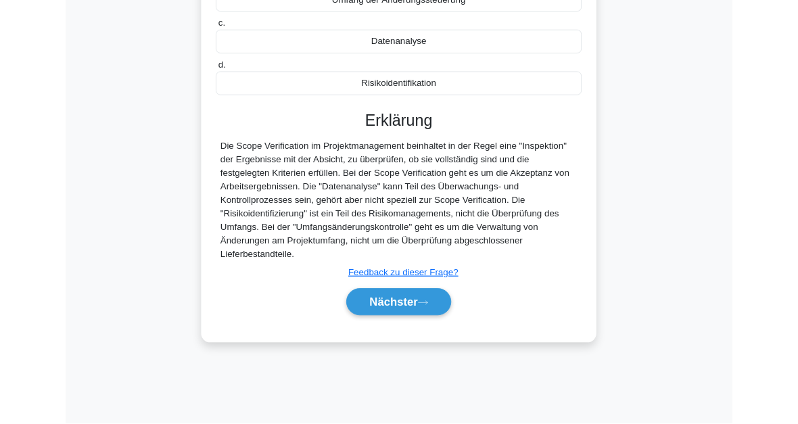
scroll to position [306, 0]
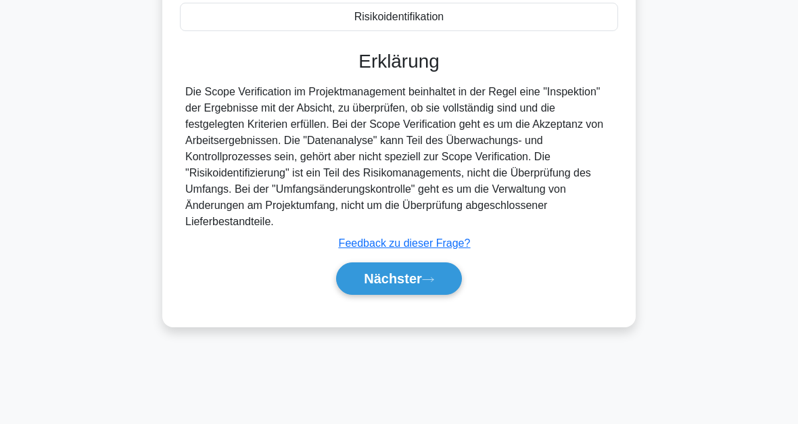
click at [428, 280] on icon at bounding box center [428, 279] width 12 height 7
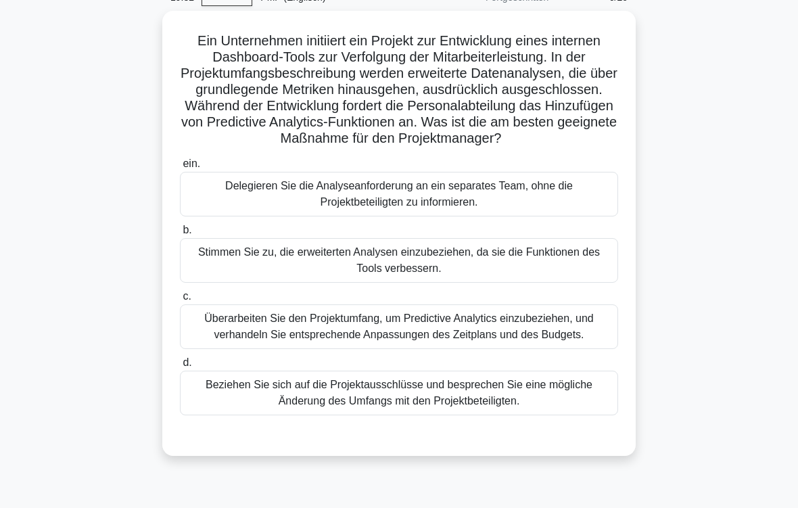
scroll to position [68, 0]
click at [542, 342] on div "Überarbeiten Sie den Projektumfang, um Predictive Analytics einzubeziehen, und …" at bounding box center [399, 326] width 438 height 45
click at [180, 301] on input "c. Überarbeiten Sie den Projektumfang, um Predictive Analytics einzubeziehen, u…" at bounding box center [180, 296] width 0 height 9
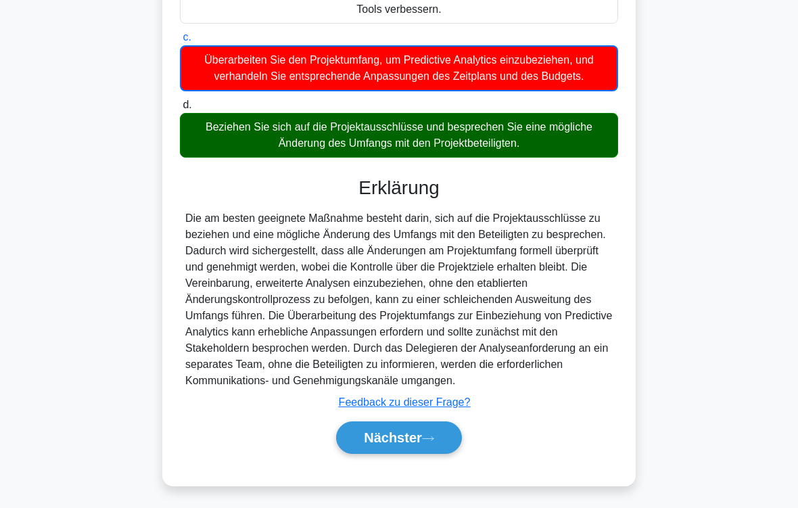
scroll to position [392, 0]
click at [421, 424] on font "Nächster" at bounding box center [393, 437] width 58 height 15
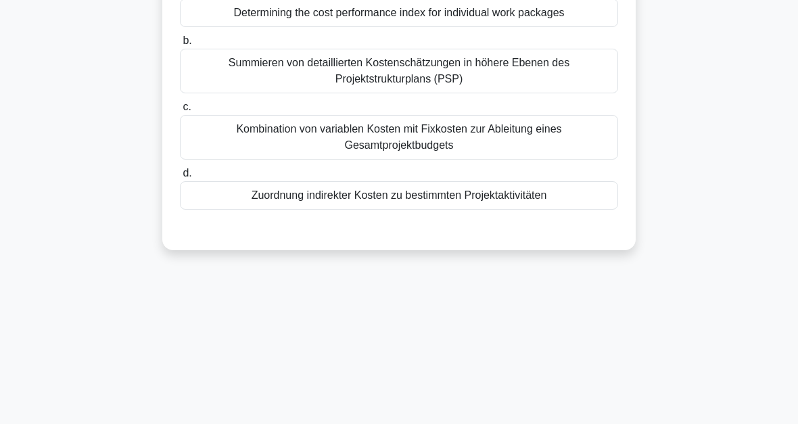
scroll to position [75, 0]
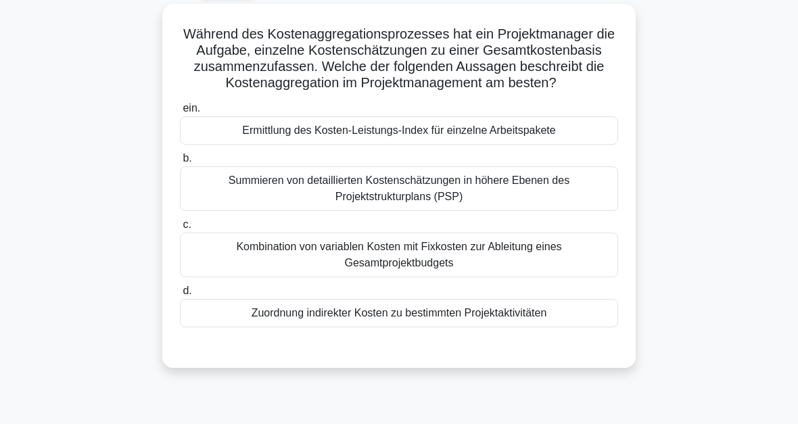
click at [463, 210] on div "Summieren von detaillierten Kostenschätzungen in höhere Ebenen des Projektstruk…" at bounding box center [399, 188] width 438 height 45
click at [180, 163] on input "b. Summieren von detaillierten Kostenschätzungen in höhere Ebenen des Projektst…" at bounding box center [180, 158] width 0 height 9
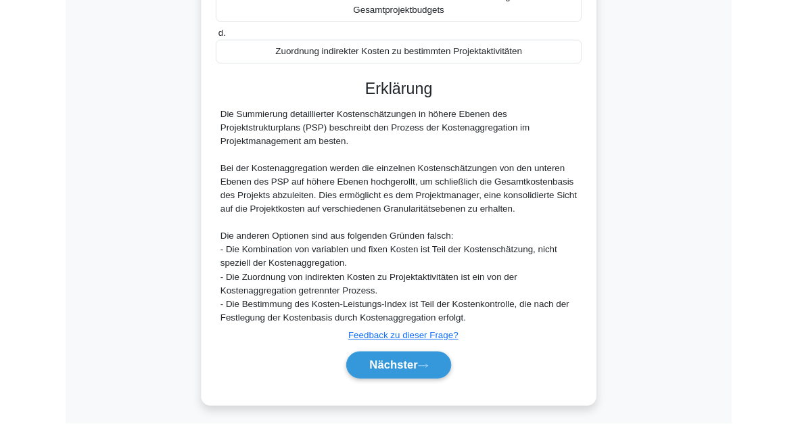
scroll to position [442, 0]
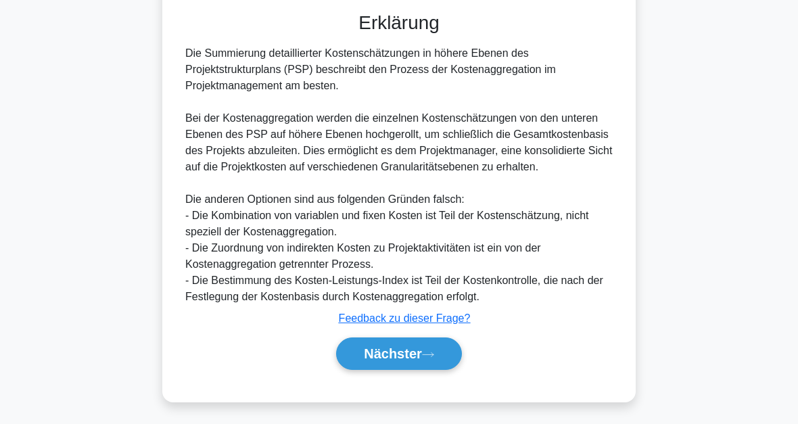
click at [440, 349] on button "Nächster" at bounding box center [399, 354] width 126 height 32
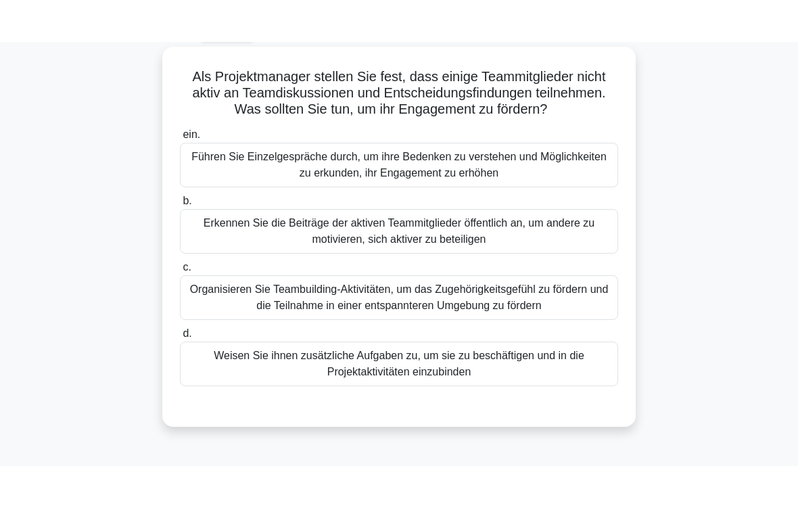
scroll to position [74, 0]
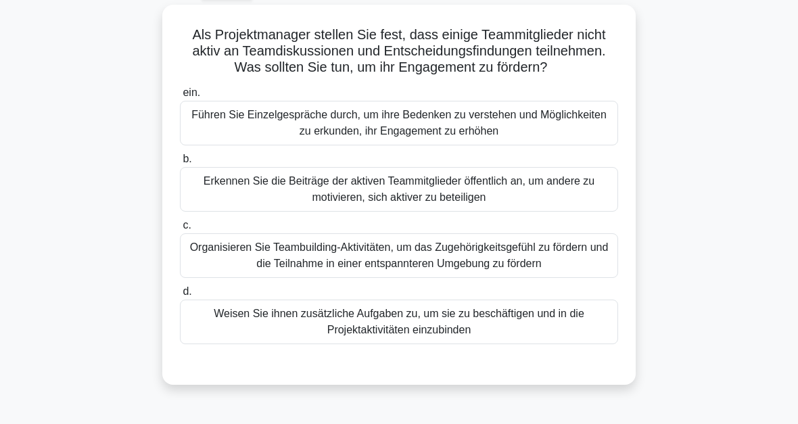
click at [480, 212] on div "Erkennen Sie die Beiträge der aktiven Teammitglieder öffentlich an, um andere z…" at bounding box center [399, 189] width 438 height 45
click at [180, 164] on input "b. Erkennen Sie die Beiträge der aktiven Teammitglieder öffentlich an, um ander…" at bounding box center [180, 159] width 0 height 9
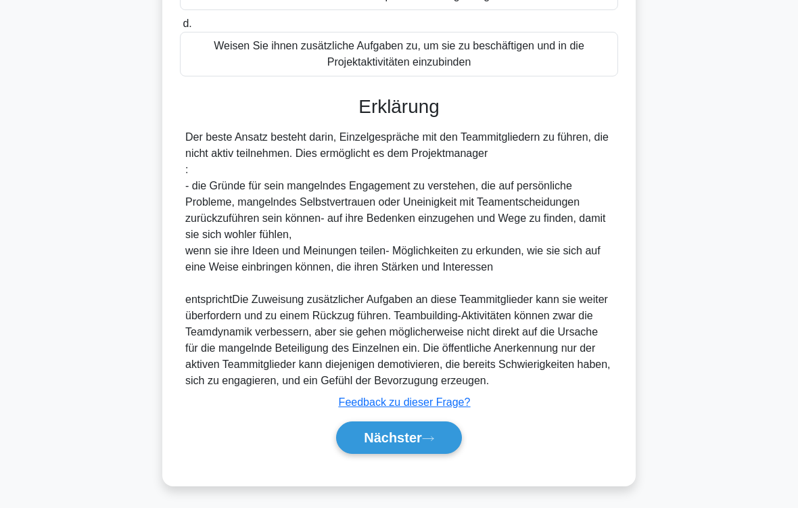
scroll to position [392, 0]
click at [420, 424] on font "Nächster" at bounding box center [393, 437] width 58 height 15
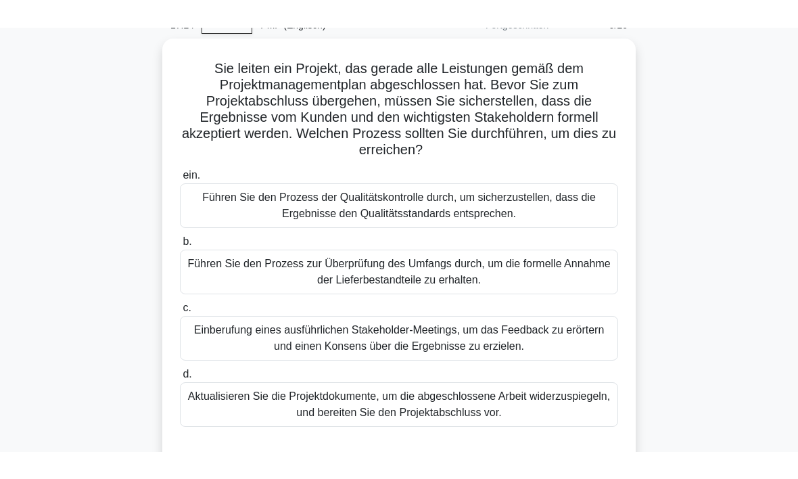
scroll to position [68, 0]
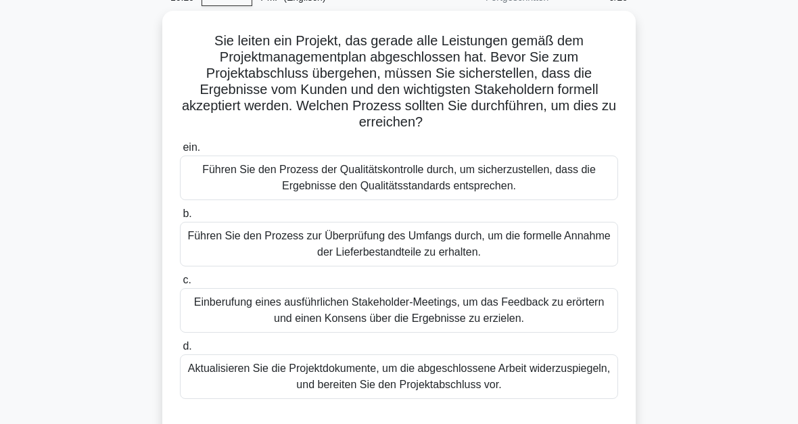
click at [539, 246] on div "Führen Sie den Prozess zur Überprüfung des Umfangs durch, um die formelle Annah…" at bounding box center [399, 244] width 438 height 45
click at [180, 219] on input "b. Führen Sie den Prozess zur Überprüfung des Umfangs durch, um die formelle An…" at bounding box center [180, 214] width 0 height 9
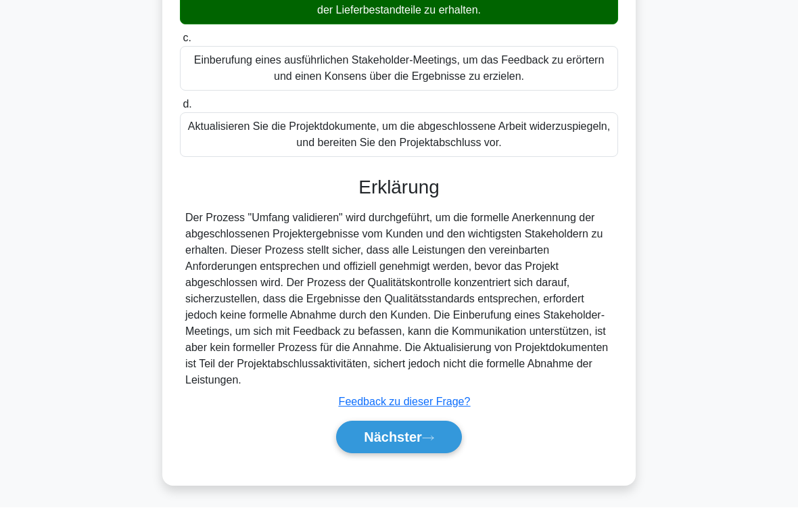
scroll to position [342, 0]
click at [440, 424] on button "Nächster" at bounding box center [399, 438] width 126 height 32
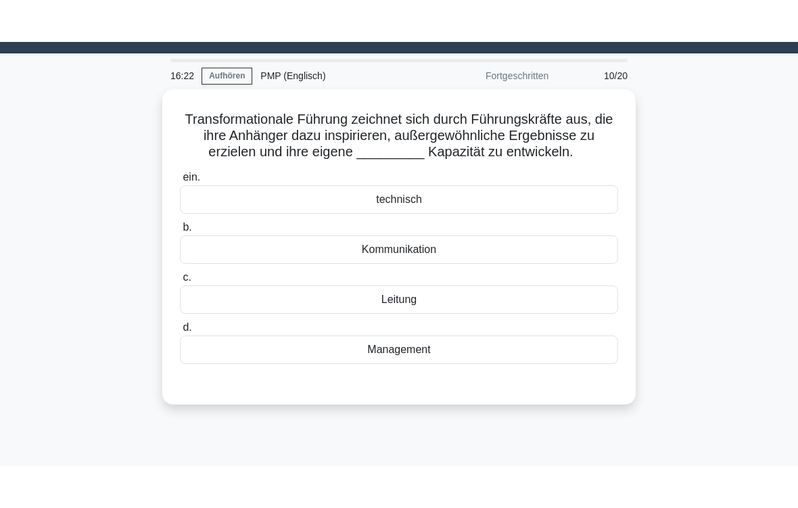
scroll to position [32, 0]
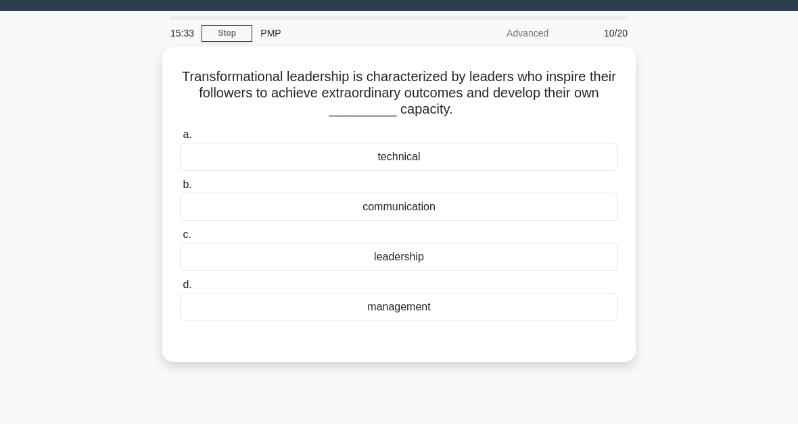
click at [463, 306] on div "management" at bounding box center [399, 307] width 438 height 28
click at [180, 290] on input "d. management" at bounding box center [180, 285] width 0 height 9
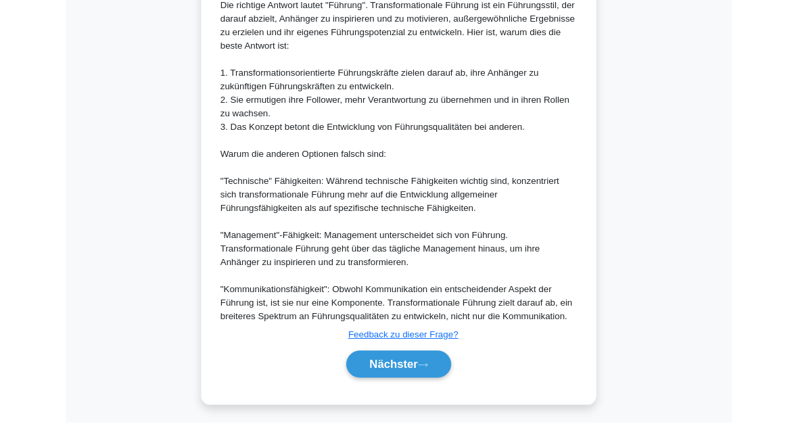
scroll to position [525, 0]
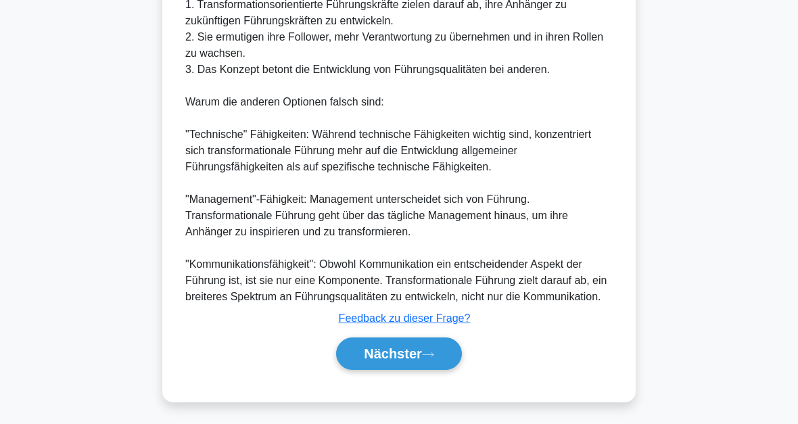
click at [438, 350] on button "Nächster" at bounding box center [399, 354] width 126 height 32
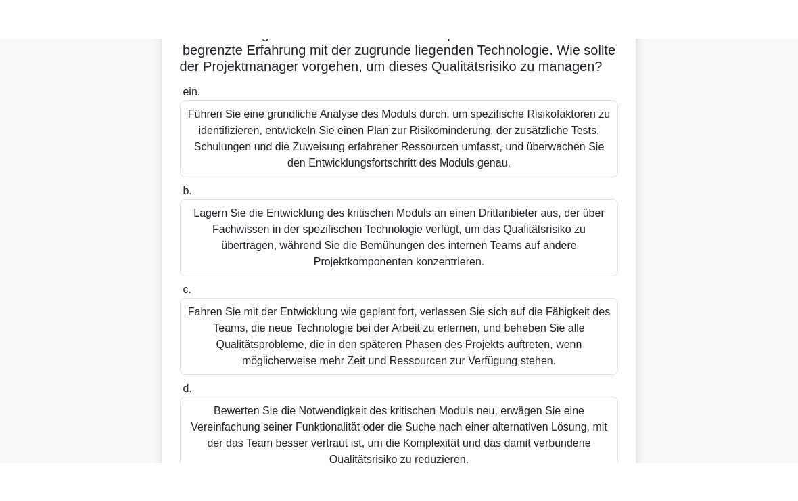
scroll to position [162, 0]
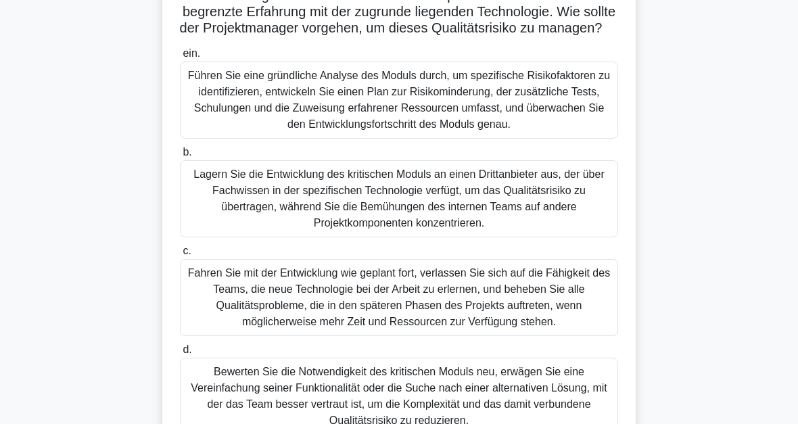
click at [568, 126] on div "Führen Sie eine gründliche Analyse des Moduls durch, um spezifische Risikofakto…" at bounding box center [399, 100] width 438 height 77
click at [180, 58] on input "ein. Führen Sie eine gründliche Analyse des Moduls durch, um spezifische Risiko…" at bounding box center [180, 53] width 0 height 9
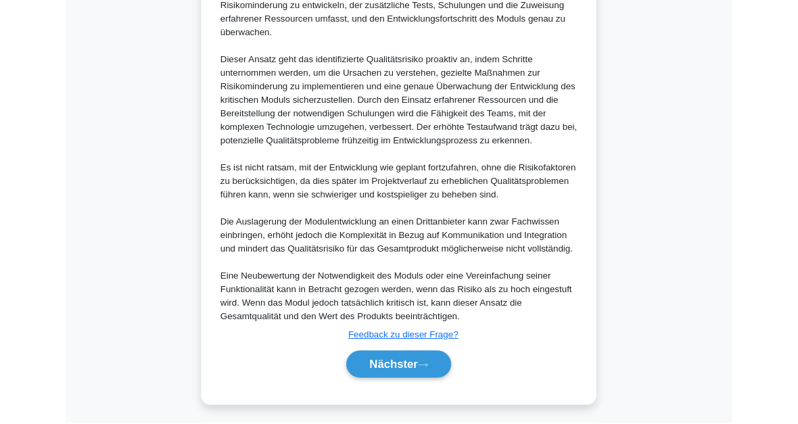
scroll to position [865, 0]
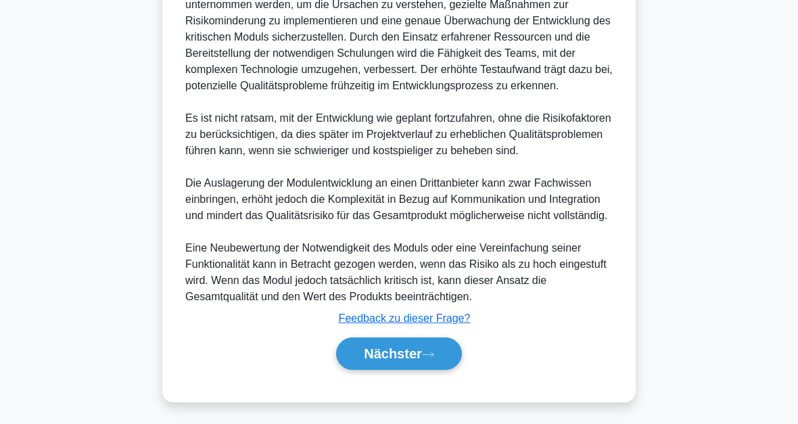
click at [426, 357] on button "Nächster" at bounding box center [399, 354] width 126 height 32
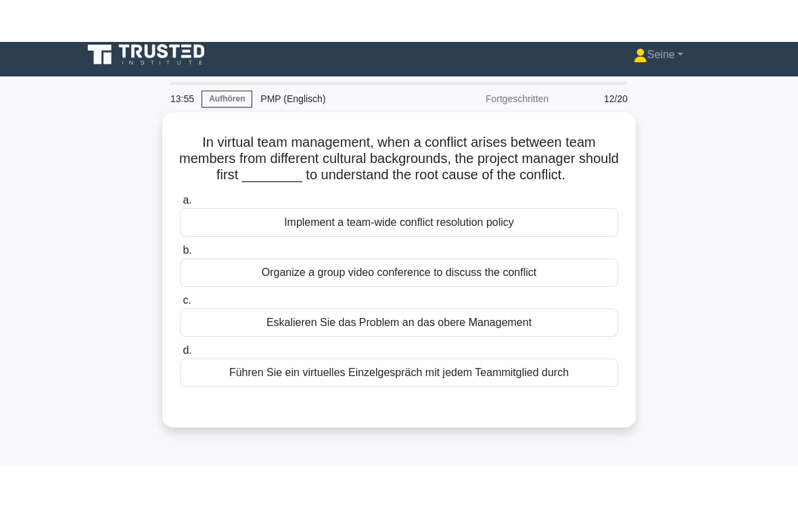
scroll to position [0, 0]
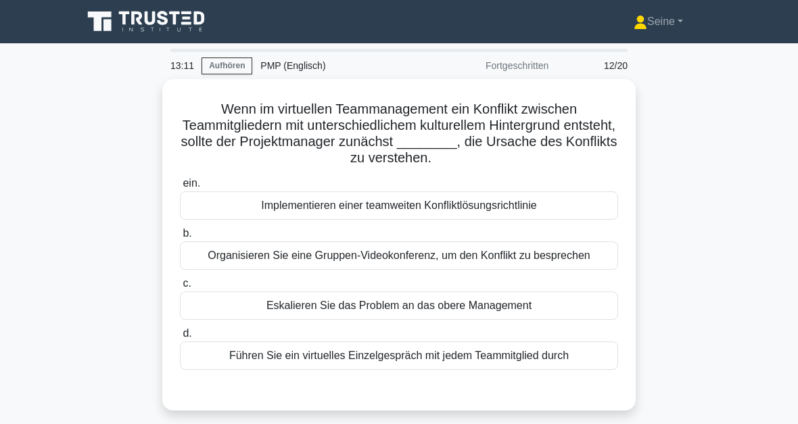
click at [558, 370] on div "Führen Sie ein virtuelles Einzelgespräch mit jedem Teammitglied durch" at bounding box center [399, 356] width 438 height 28
click at [180, 338] on input "d. Führen Sie ein virtuelles Einzelgespräch mit jedem Teammitglied durch" at bounding box center [180, 334] width 0 height 9
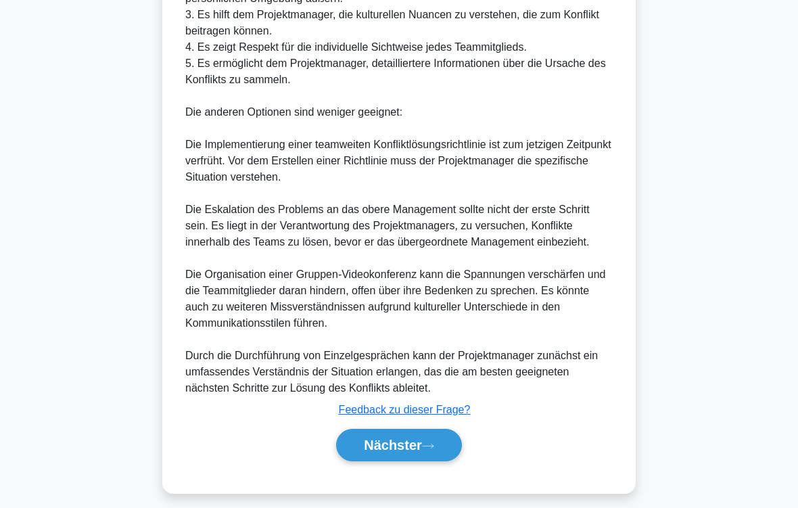
scroll to position [602, 0]
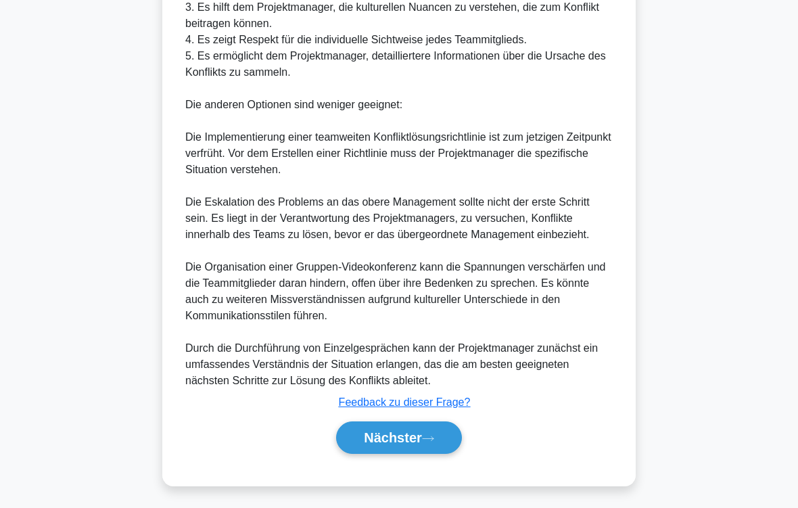
click at [440, 424] on button "Nächster" at bounding box center [399, 438] width 126 height 32
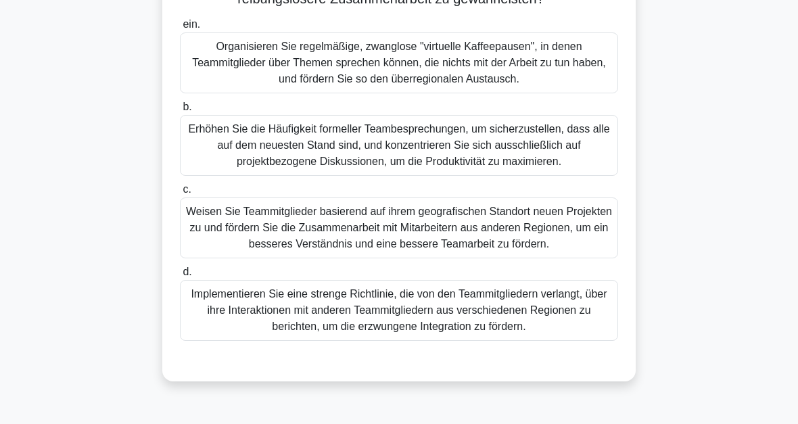
scroll to position [286, 0]
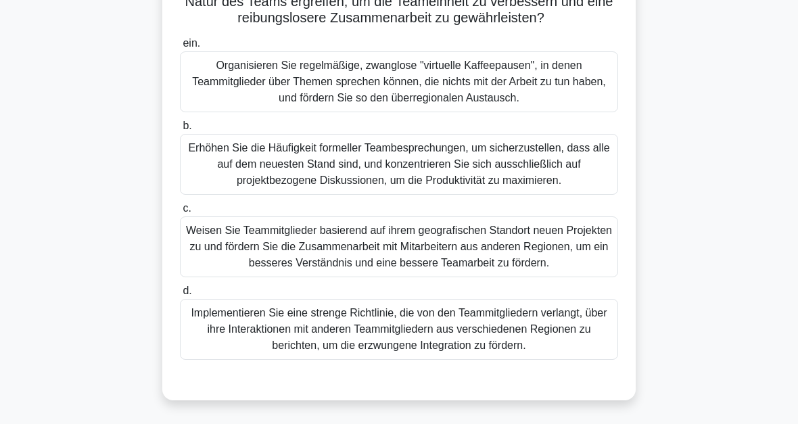
click at [500, 106] on div "Organisieren Sie regelmäßige, zwanglose "virtuelle Kaffeepausen", in denen Team…" at bounding box center [399, 81] width 438 height 61
click at [180, 48] on input "ein. Organisieren Sie regelmäßige, zwanglose "virtuelle Kaffeepausen", in denen…" at bounding box center [180, 43] width 0 height 9
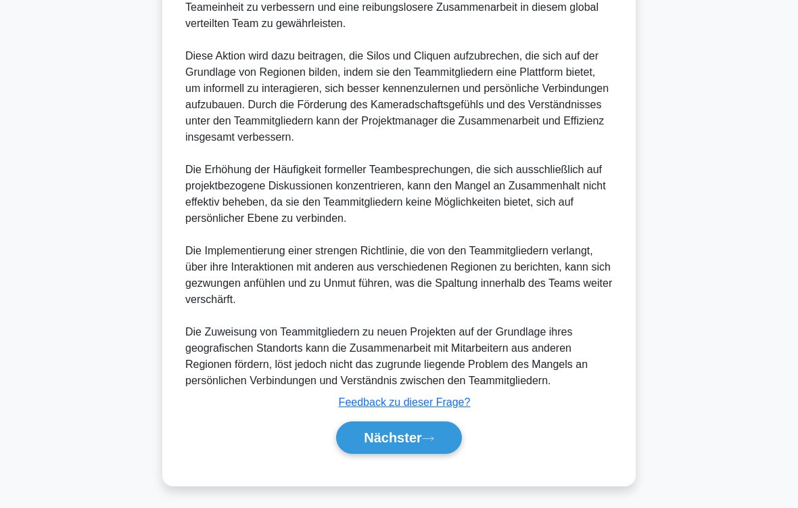
scroll to position [862, 0]
click at [438, 424] on button "Nächster" at bounding box center [399, 438] width 126 height 32
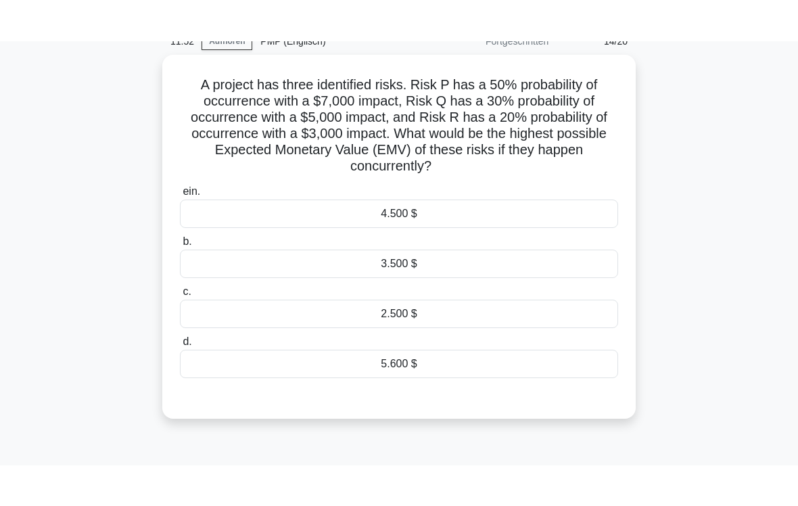
scroll to position [35, 0]
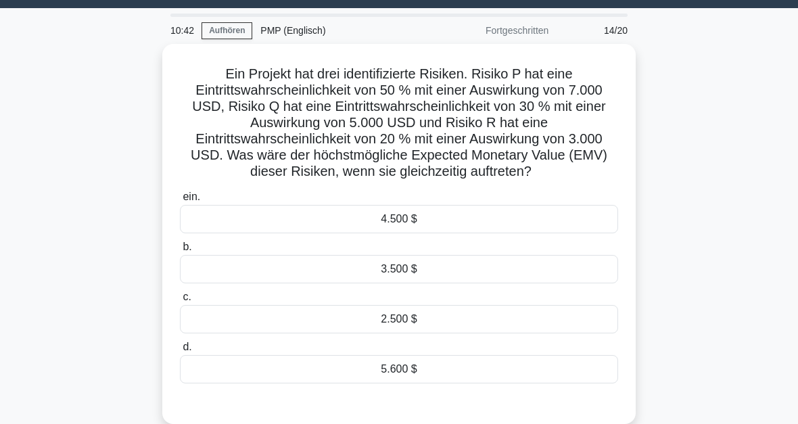
click at [426, 371] on div "5.600 $" at bounding box center [399, 369] width 438 height 28
click at [180, 352] on input "d. 5.600 $" at bounding box center [180, 347] width 0 height 9
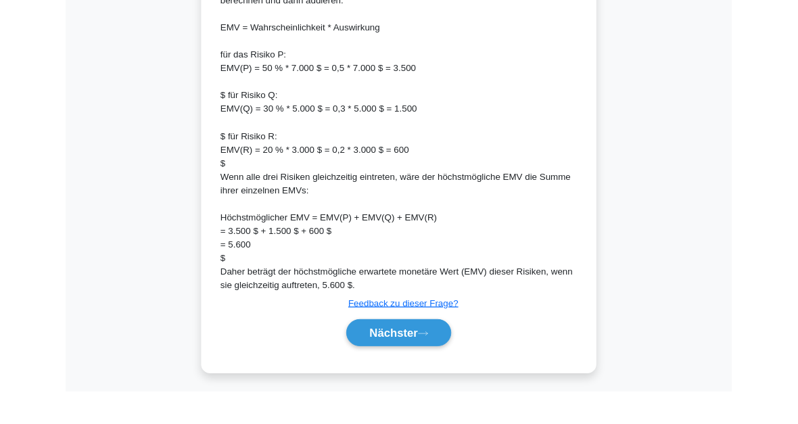
scroll to position [556, 0]
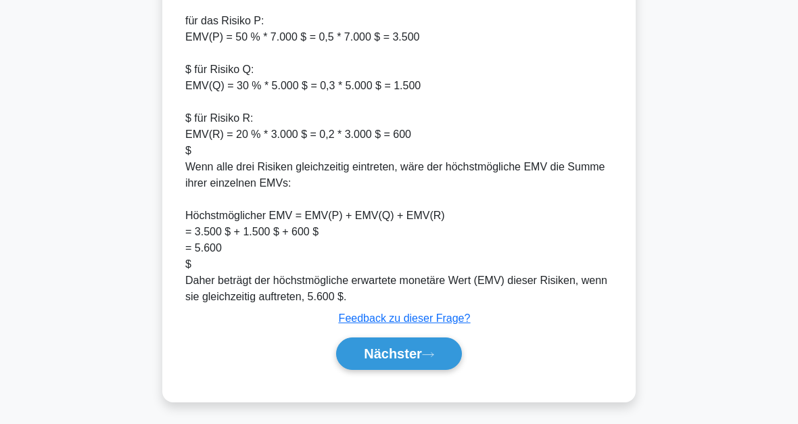
click at [453, 363] on button "Nächster" at bounding box center [399, 354] width 126 height 32
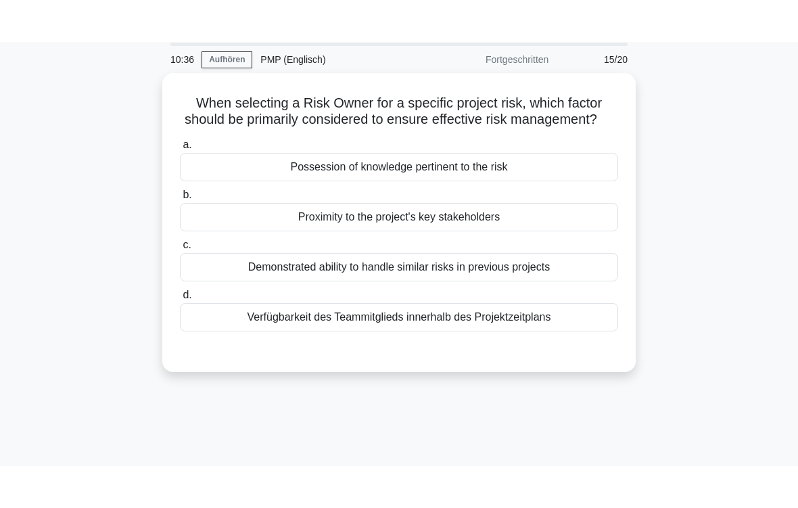
scroll to position [0, 0]
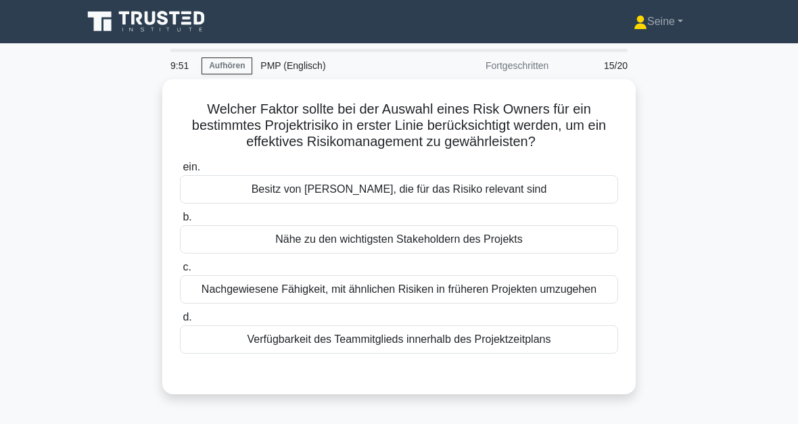
click at [426, 300] on div "Nachgewiesene Fähigkeit, mit ähnlichen Risiken in früheren Projekten umzugehen" at bounding box center [399, 289] width 438 height 28
click at [180, 272] on input "c. Nachgewiesene Fähigkeit, mit ähnlichen Risiken in früheren Projekten umzugeh…" at bounding box center [180, 267] width 0 height 9
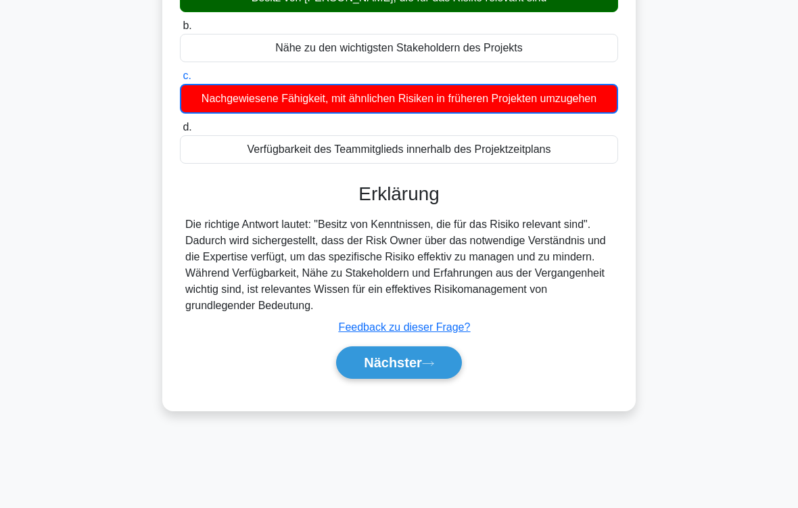
scroll to position [223, 0]
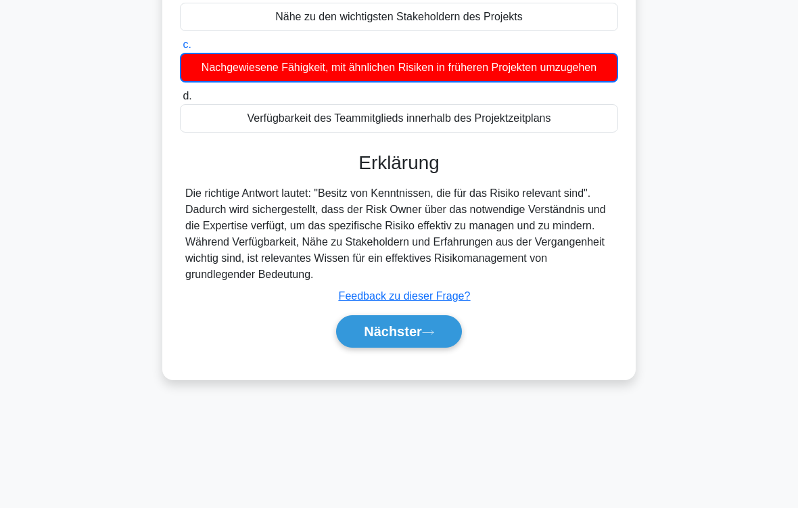
click at [428, 348] on button "Nächster" at bounding box center [399, 331] width 126 height 32
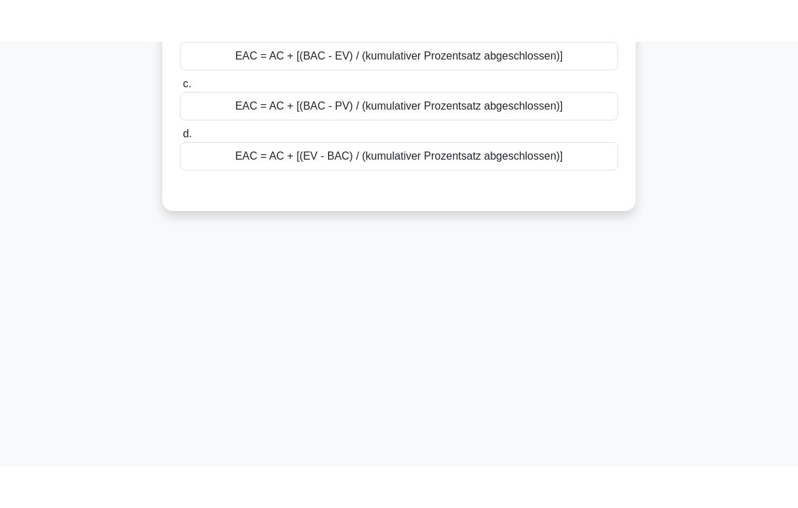
scroll to position [0, 0]
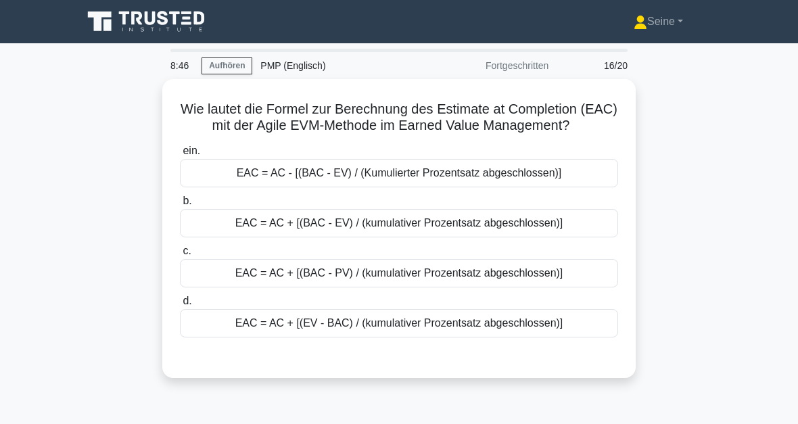
click at [384, 237] on div "EAC = AC + [(BAC - EV) / (kumulativer Prozentsatz abgeschlossen)]" at bounding box center [399, 223] width 438 height 28
click at [180, 206] on input "b. EAC = AC + [(BAC - EV) / (kumulativer Prozentsatz abgeschlossen)]" at bounding box center [180, 201] width 0 height 9
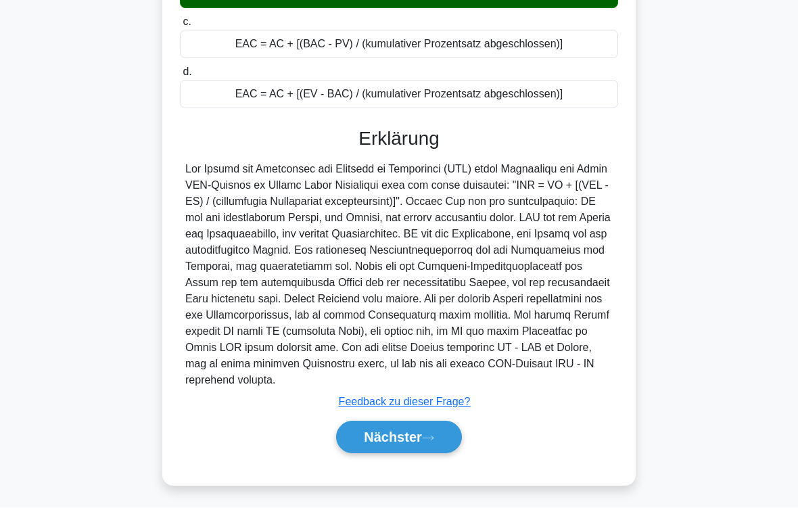
scroll to position [277, 0]
click at [442, 424] on button "Nächster" at bounding box center [399, 438] width 126 height 32
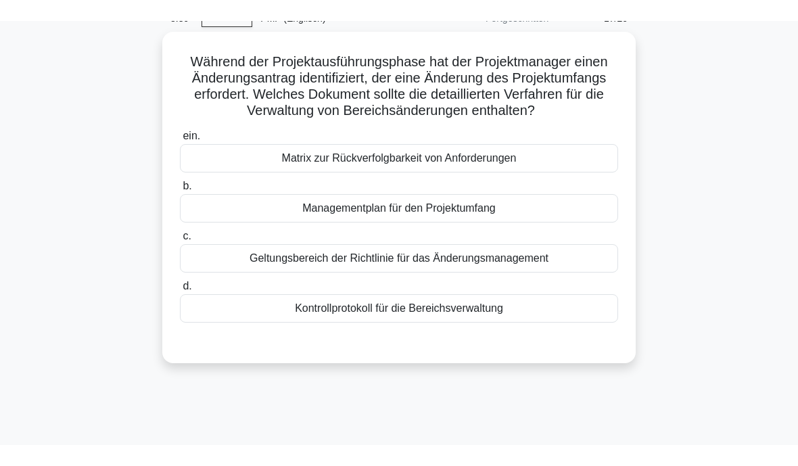
scroll to position [68, 0]
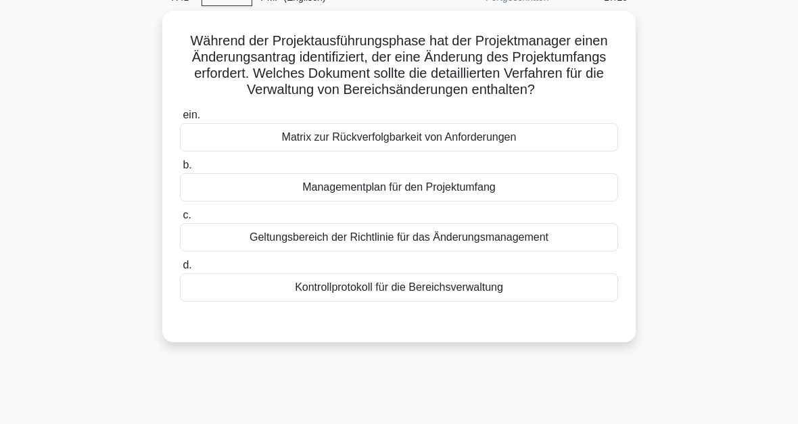
click at [422, 252] on div "Geltungsbereich der Richtlinie für das Änderungsmanagement" at bounding box center [399, 237] width 438 height 28
click at [180, 220] on input "c. Geltungsbereich der Richtlinie für das Änderungsmanagement" at bounding box center [180, 215] width 0 height 9
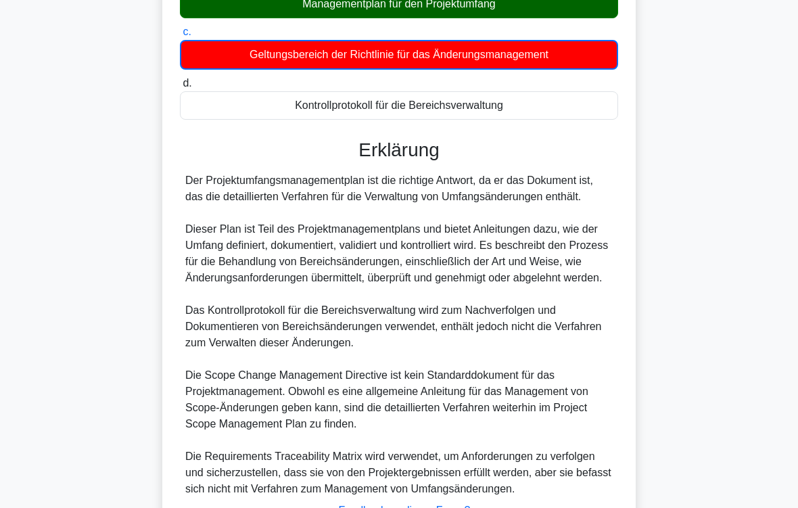
scroll to position [425, 0]
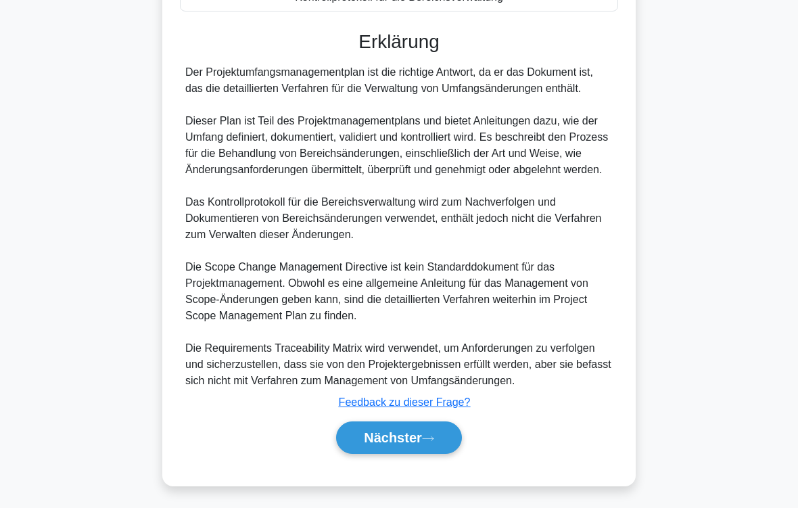
click at [438, 424] on button "Nächster" at bounding box center [399, 438] width 126 height 32
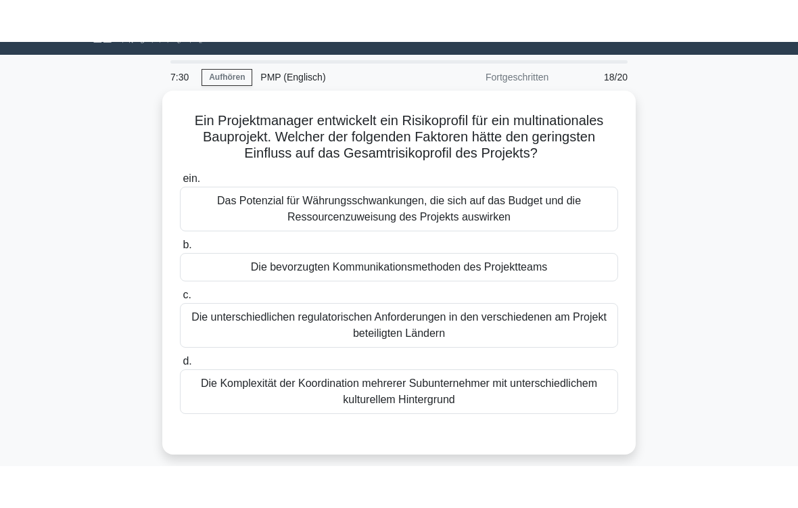
scroll to position [31, 0]
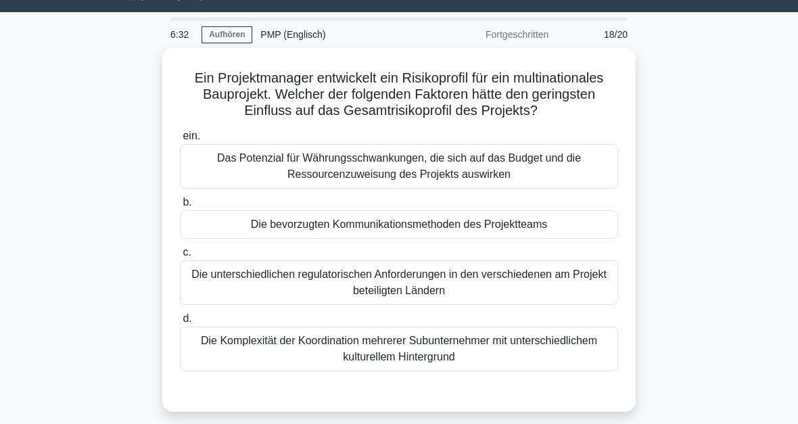
click at [478, 239] on div "Die bevorzugten Kommunikationsmethoden des Projektteams" at bounding box center [399, 224] width 438 height 28
click at [180, 207] on input "b. Die bevorzugten Kommunikationsmethoden des Projektteams" at bounding box center [180, 202] width 0 height 9
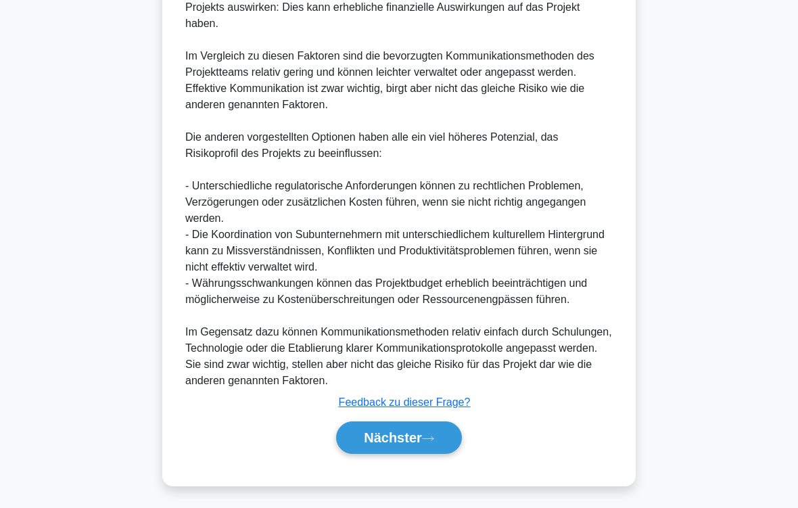
scroll to position [781, 0]
click at [434, 424] on icon at bounding box center [428, 438] width 12 height 7
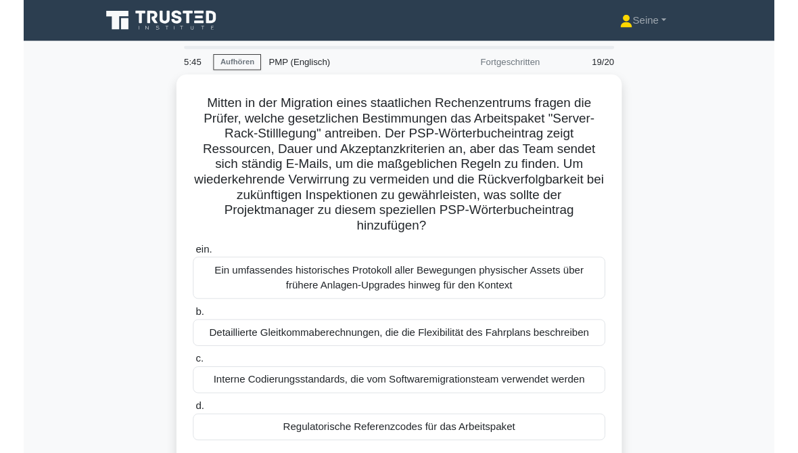
scroll to position [57, 0]
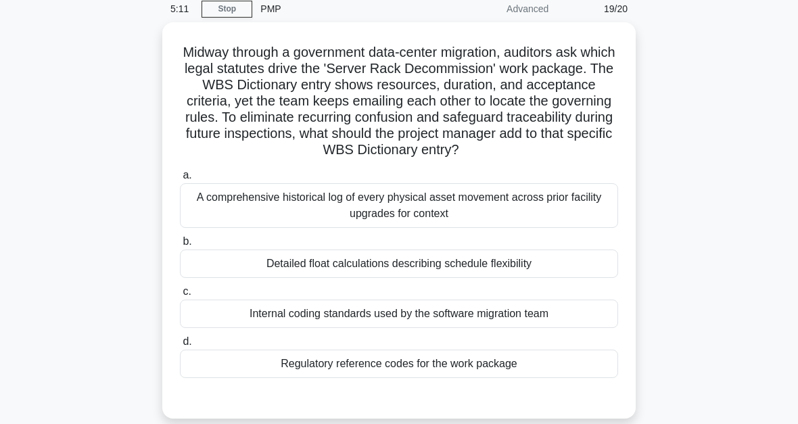
click at [439, 373] on div "Regulatory reference codes for the work package" at bounding box center [399, 364] width 438 height 28
click at [180, 346] on input "d. Regulatory reference codes for the work package" at bounding box center [180, 342] width 0 height 9
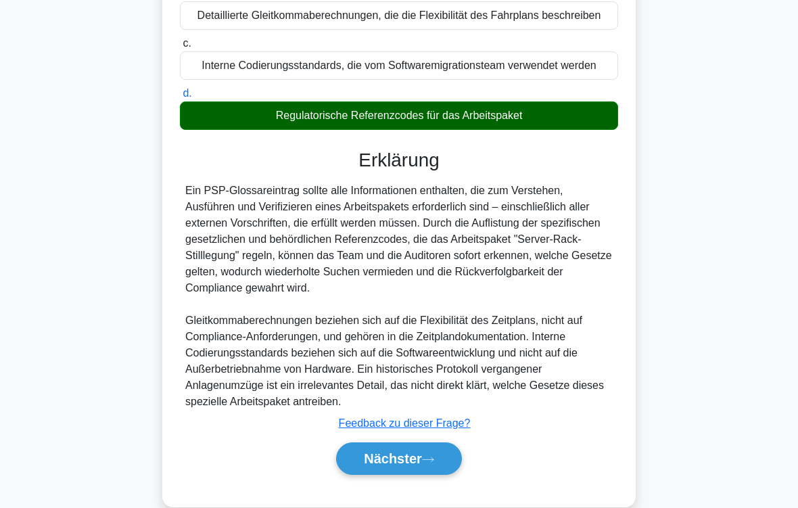
scroll to position [391, 0]
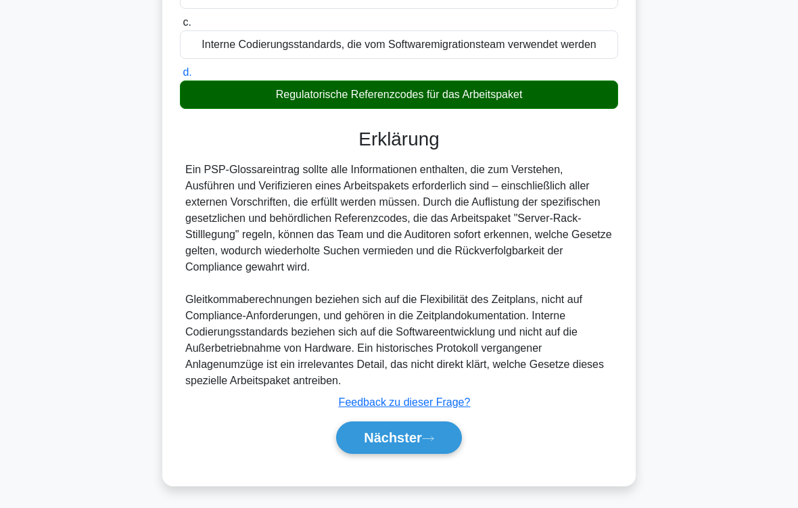
click at [422, 424] on font "Nächster" at bounding box center [393, 437] width 58 height 15
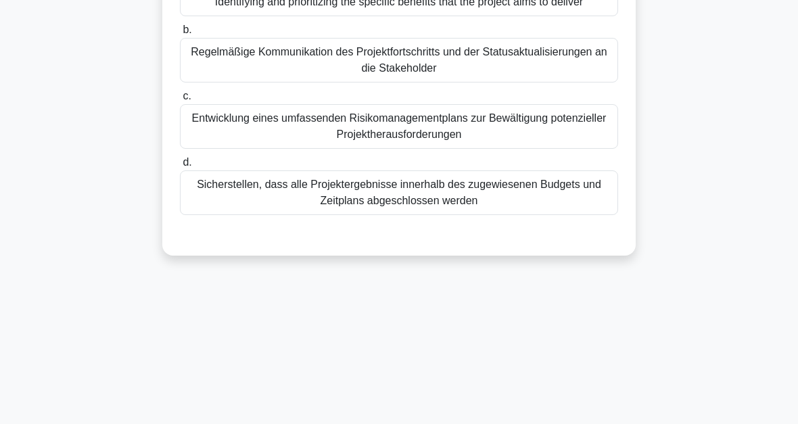
scroll to position [60, 0]
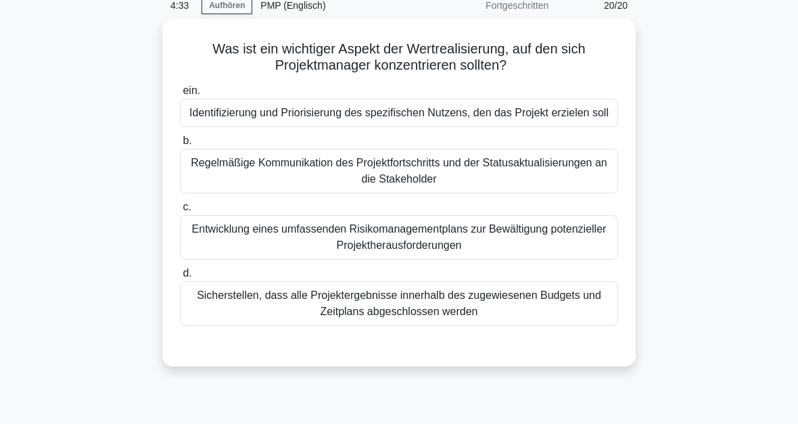
click at [413, 112] on div "Identifizierung und Priorisierung des spezifischen Nutzens, den das Projekt erz…" at bounding box center [399, 113] width 438 height 28
click at [180, 95] on input "ein. Identifizierung und Priorisierung des spezifischen Nutzens, den das Projek…" at bounding box center [180, 91] width 0 height 9
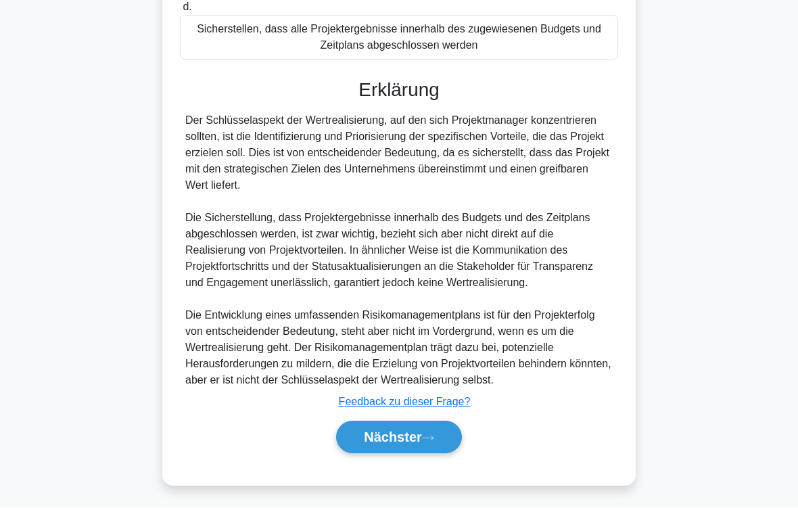
scroll to position [375, 0]
click at [415, 424] on font "Nächster" at bounding box center [393, 437] width 58 height 15
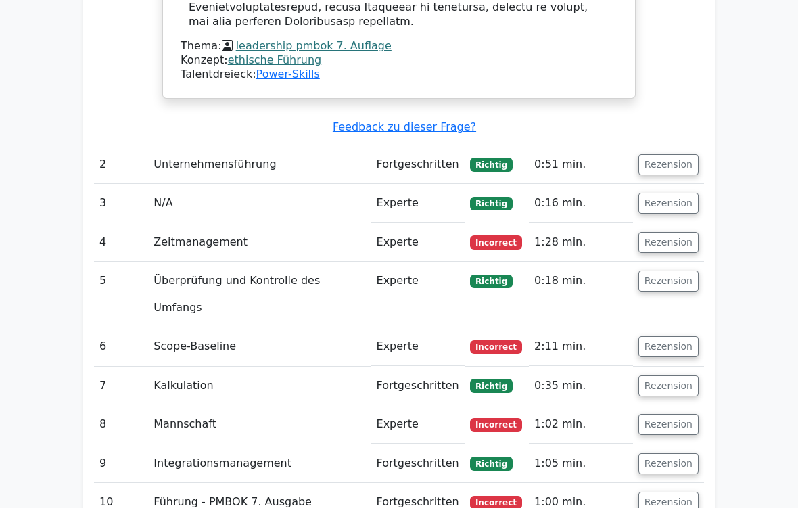
scroll to position [1825, 0]
click at [676, 232] on button "Rezension" at bounding box center [669, 242] width 60 height 21
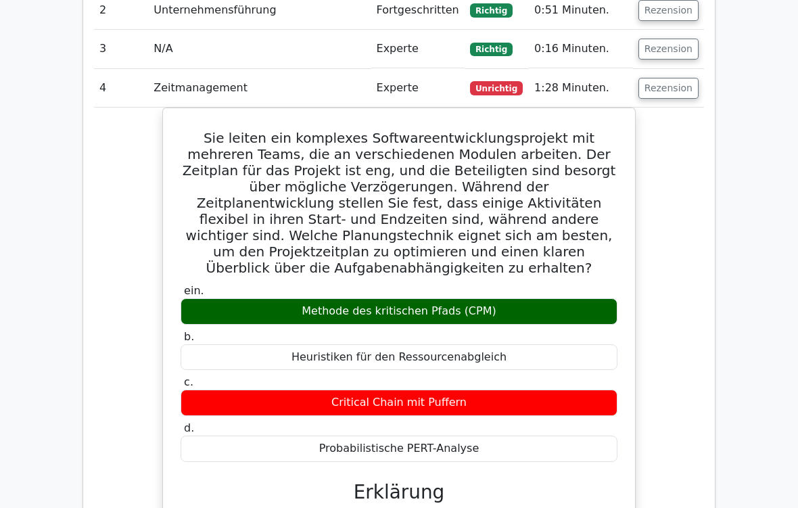
scroll to position [2110, 0]
